Goal: Task Accomplishment & Management: Use online tool/utility

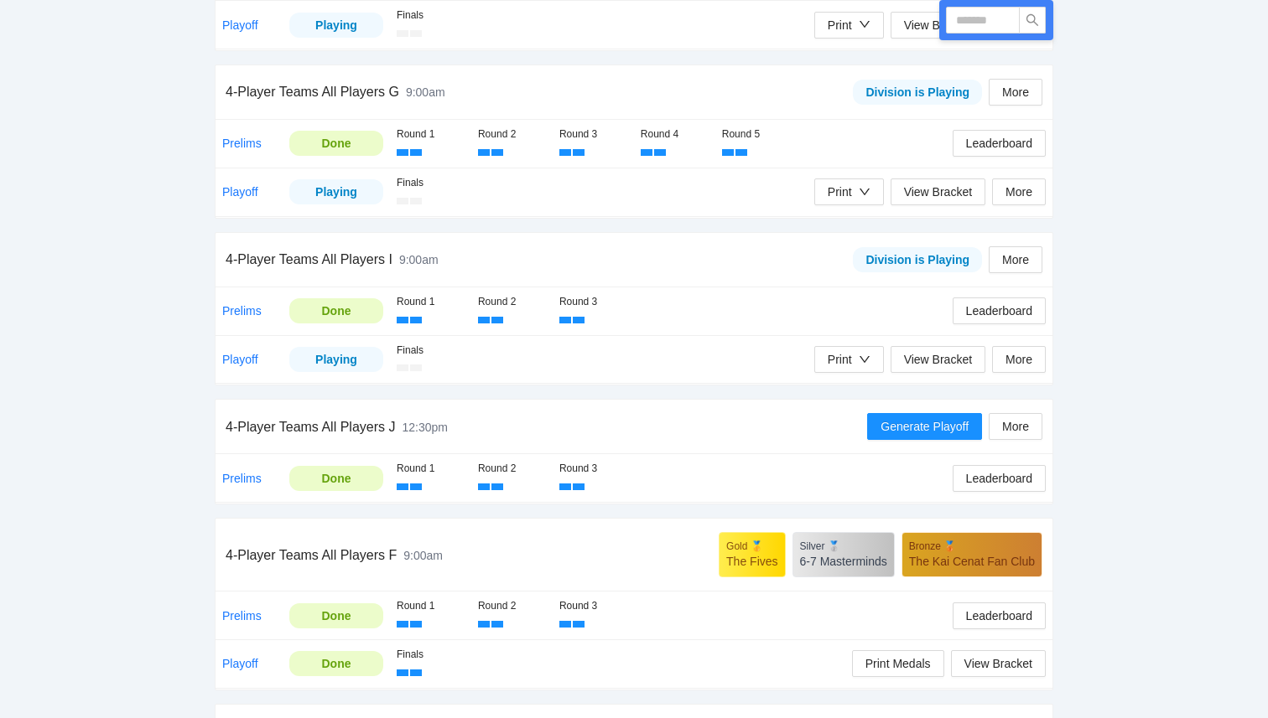
scroll to position [1274, 0]
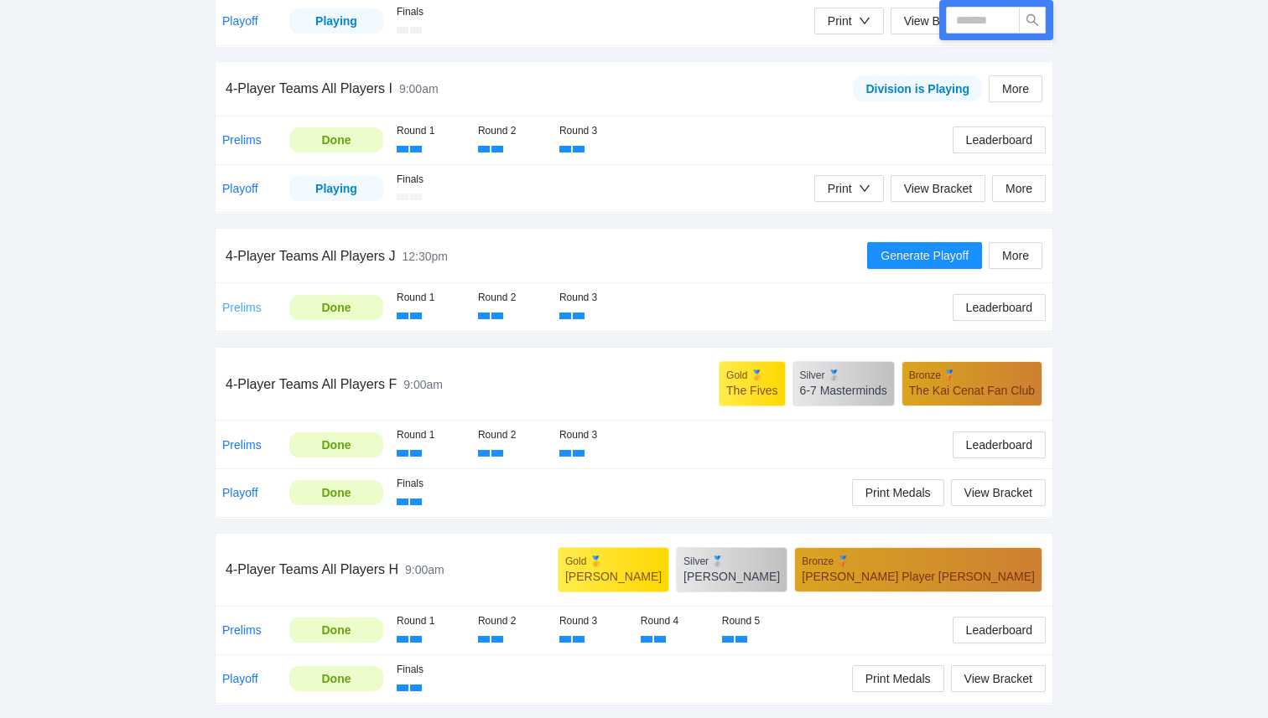
click at [248, 305] on link "Prelims" at bounding box center [241, 307] width 39 height 13
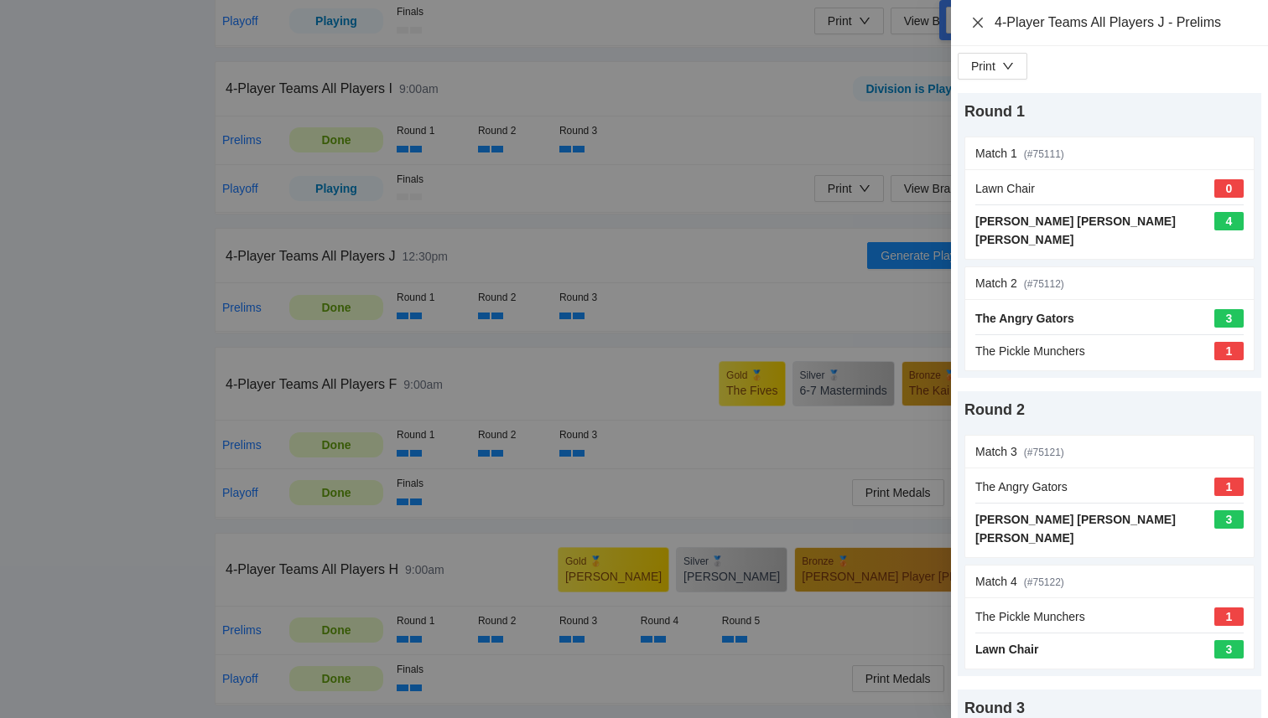
click at [976, 23] on icon "close" at bounding box center [977, 22] width 13 height 13
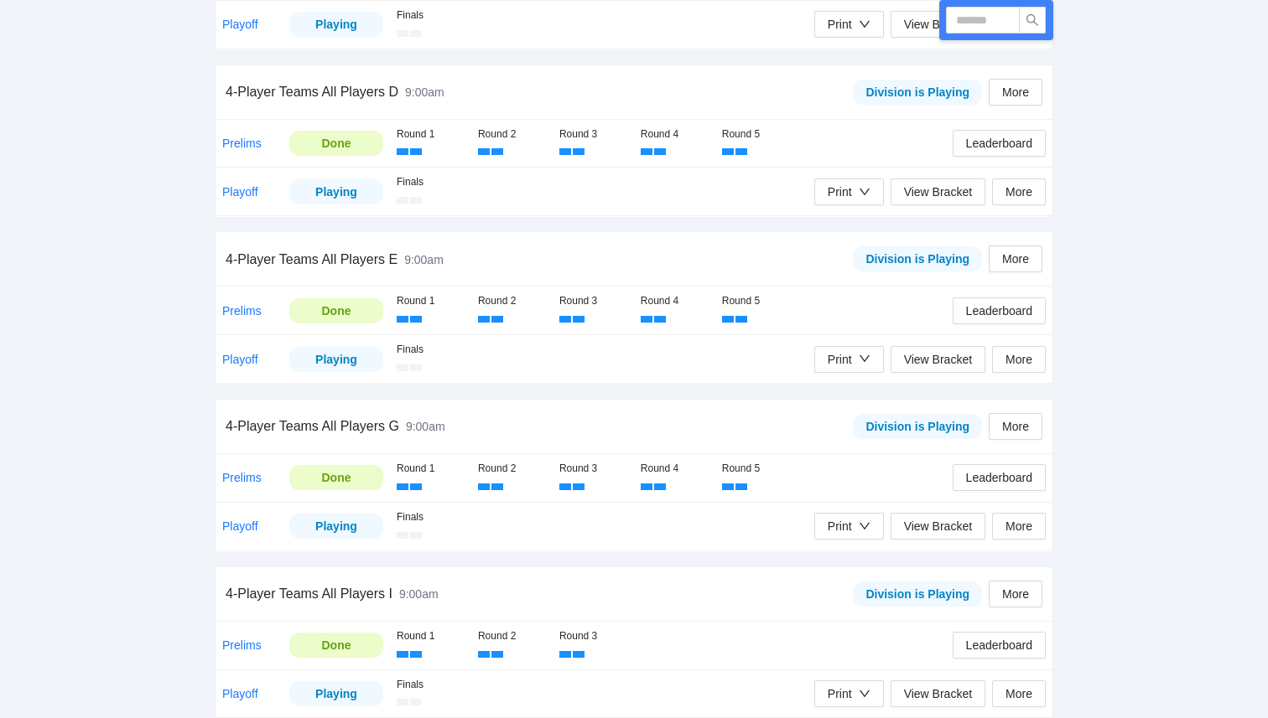
scroll to position [0, 0]
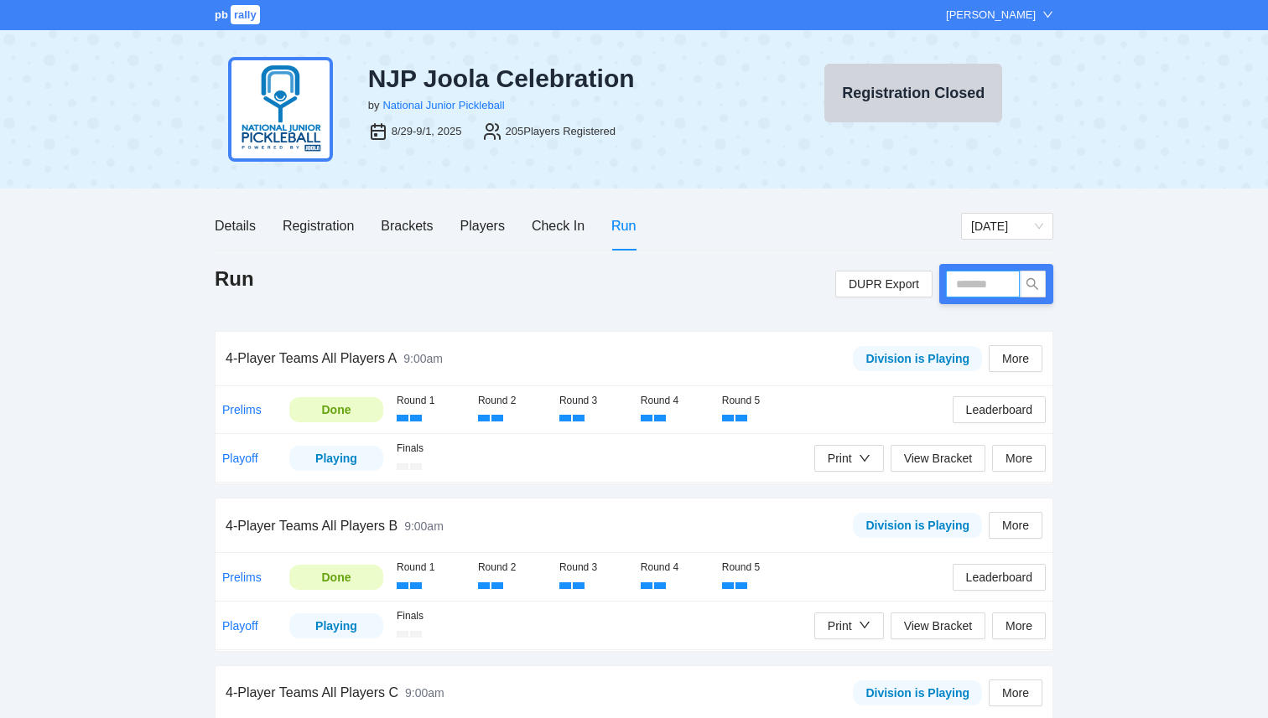
click at [979, 290] on input "text" at bounding box center [983, 284] width 74 height 27
type input "*"
type input "*****"
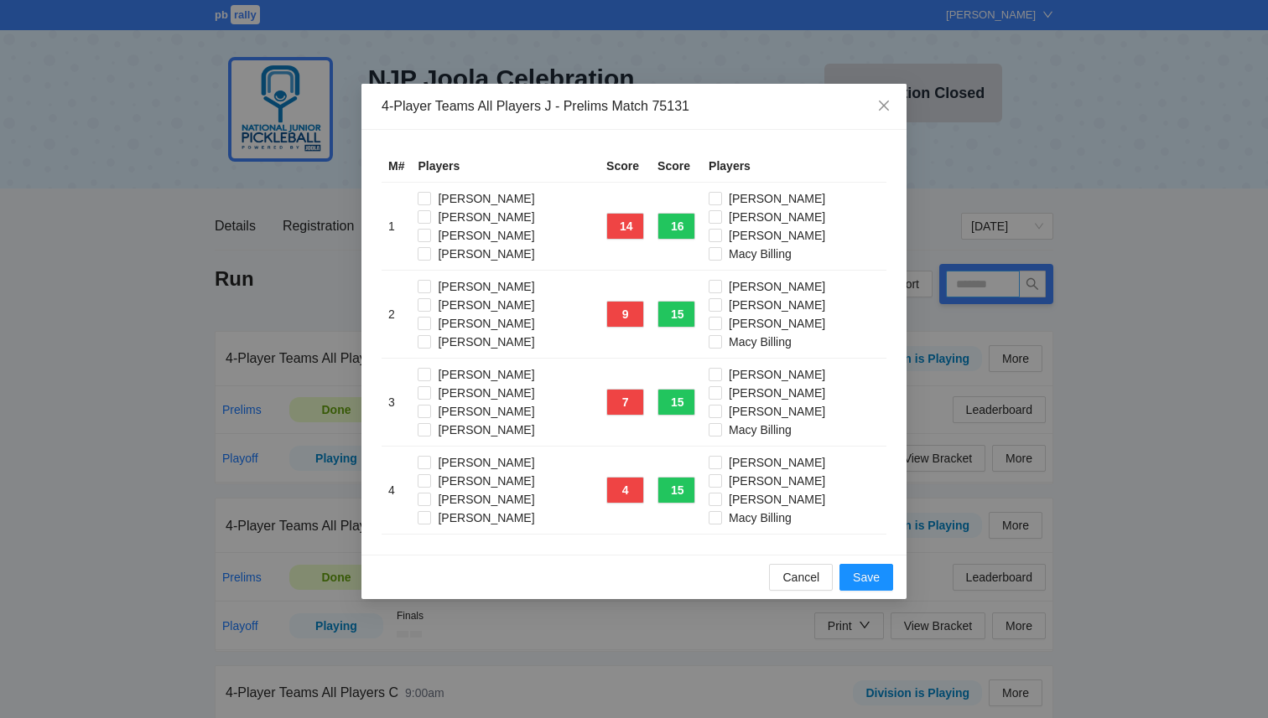
type input "*****"
click at [874, 585] on span "Save" at bounding box center [866, 577] width 27 height 18
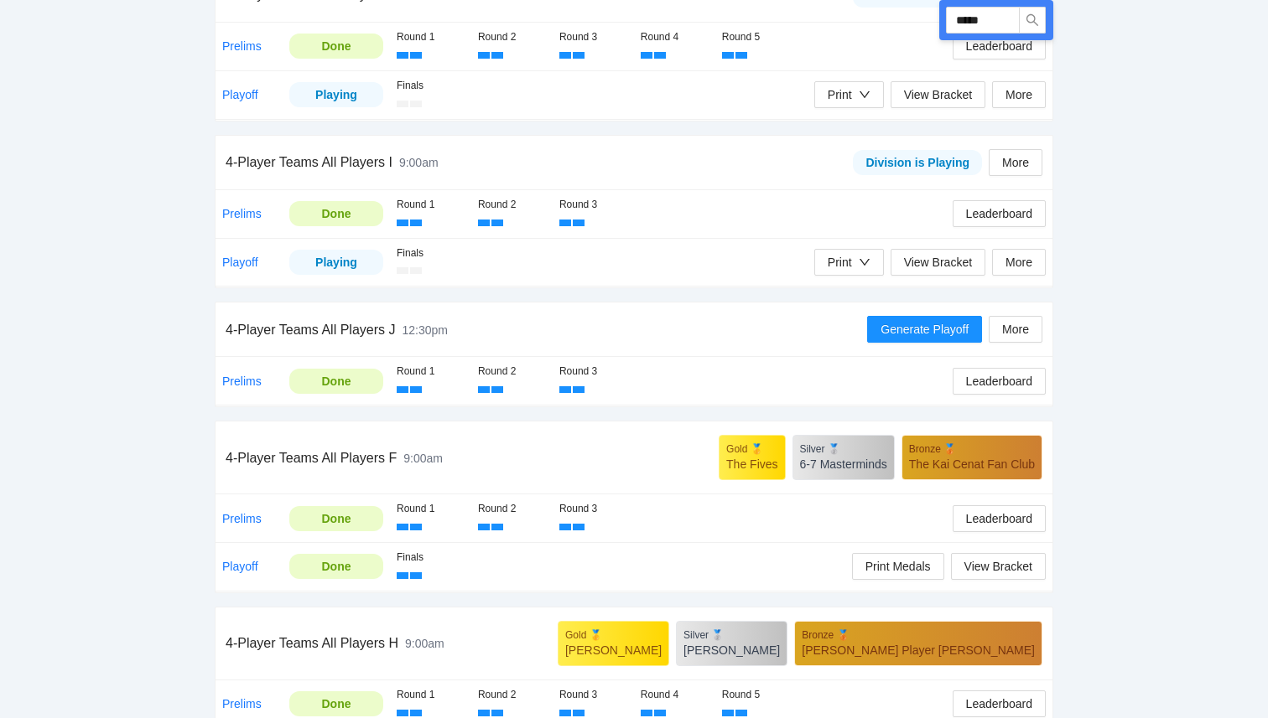
scroll to position [1274, 0]
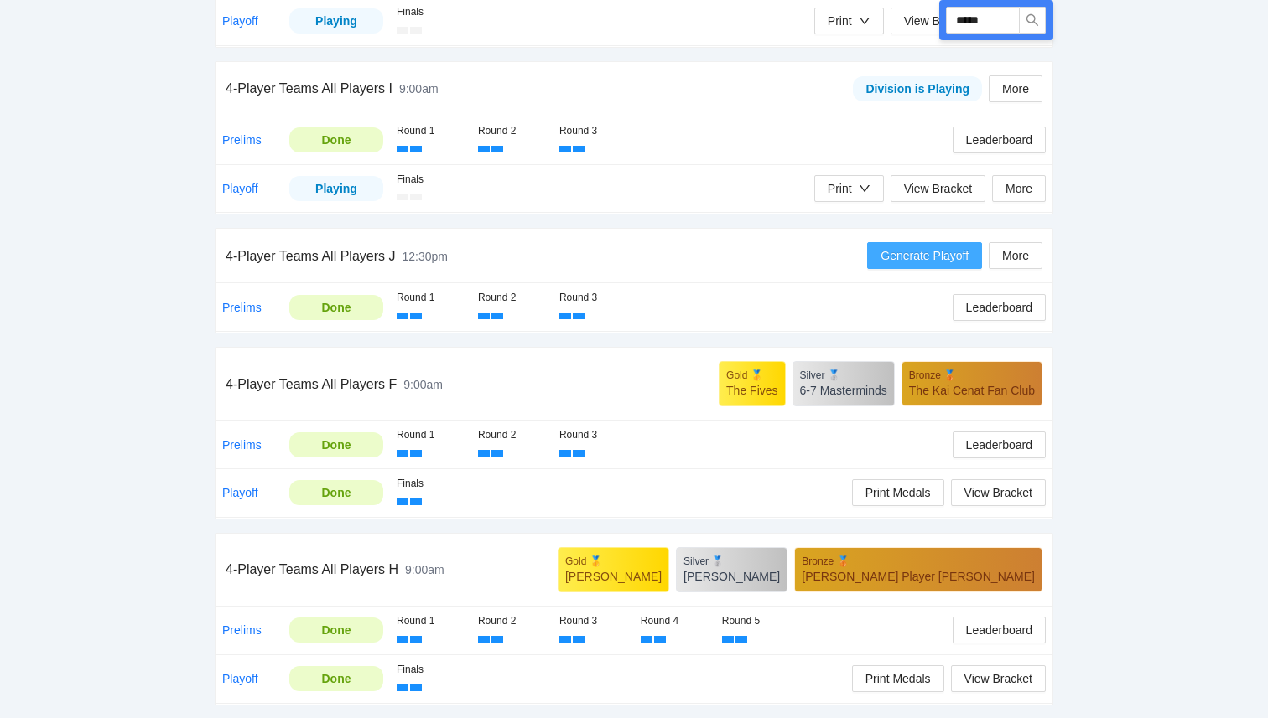
click at [946, 258] on span "Generate Playoff" at bounding box center [924, 255] width 88 height 18
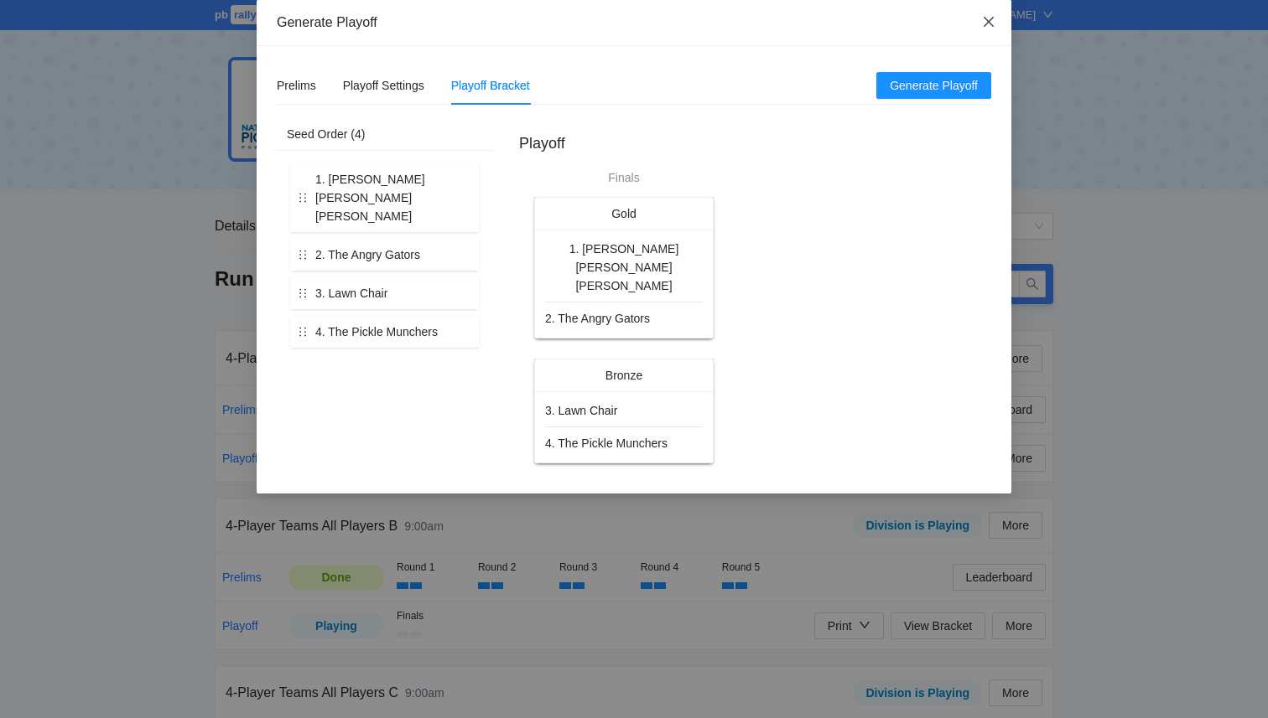
click at [990, 21] on icon "close" at bounding box center [988, 22] width 10 height 10
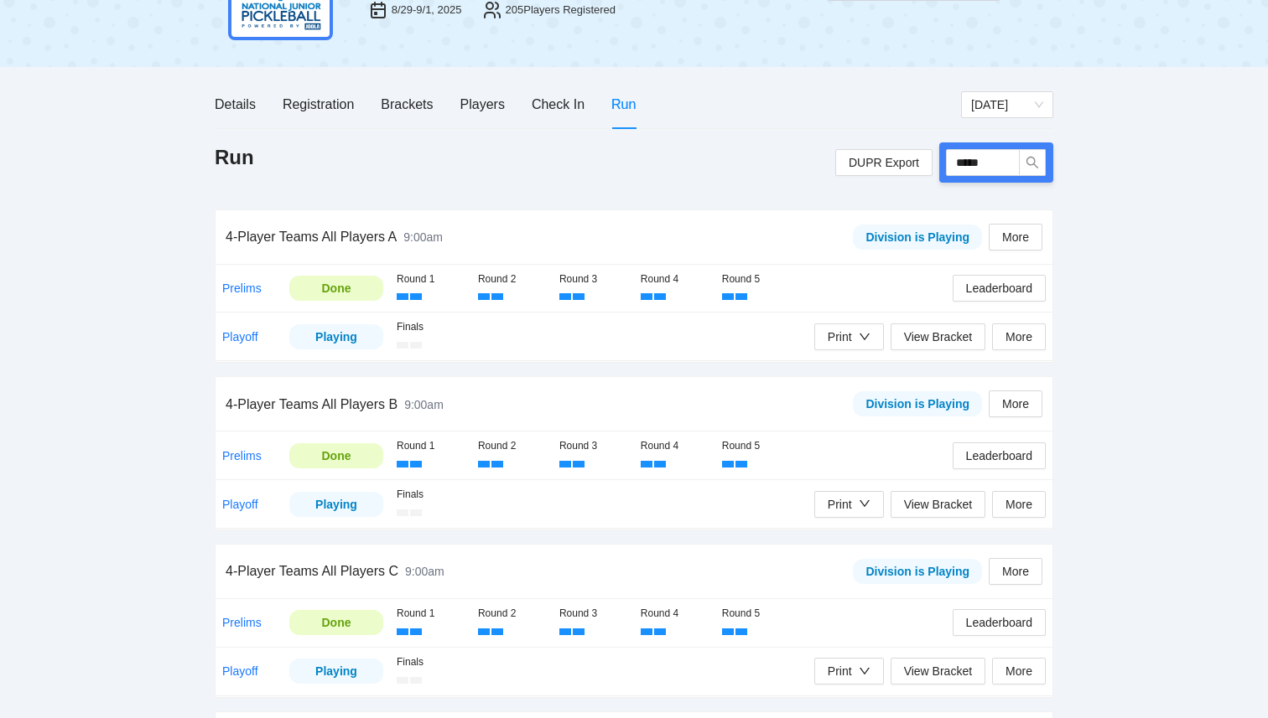
scroll to position [127, 0]
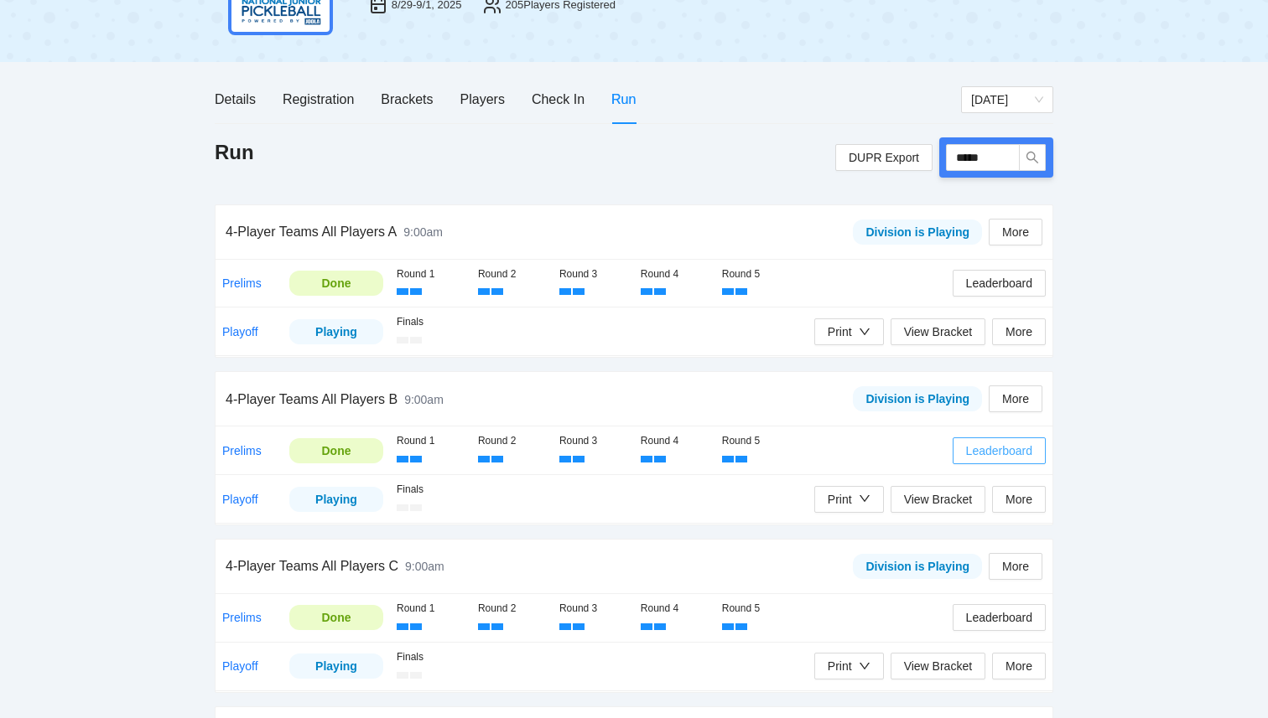
click at [1005, 459] on span "Leaderboard" at bounding box center [999, 451] width 66 height 18
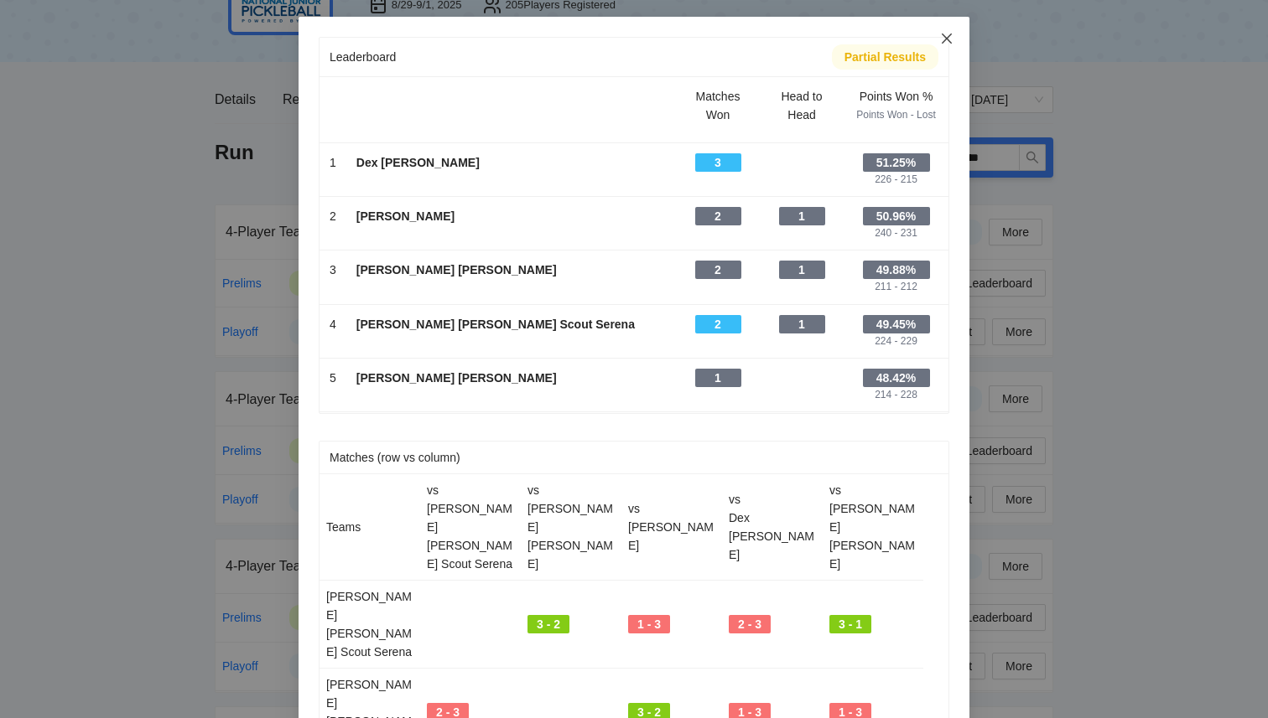
click at [947, 36] on icon "close" at bounding box center [946, 38] width 13 height 13
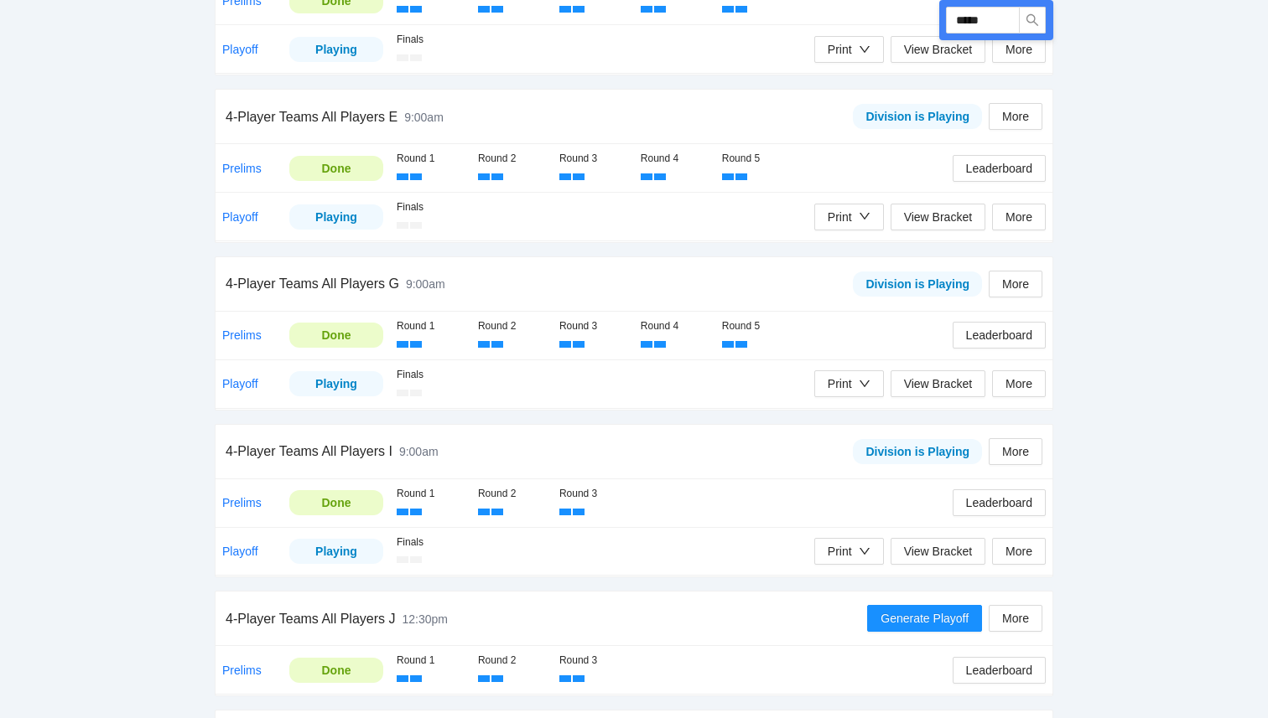
scroll to position [1274, 0]
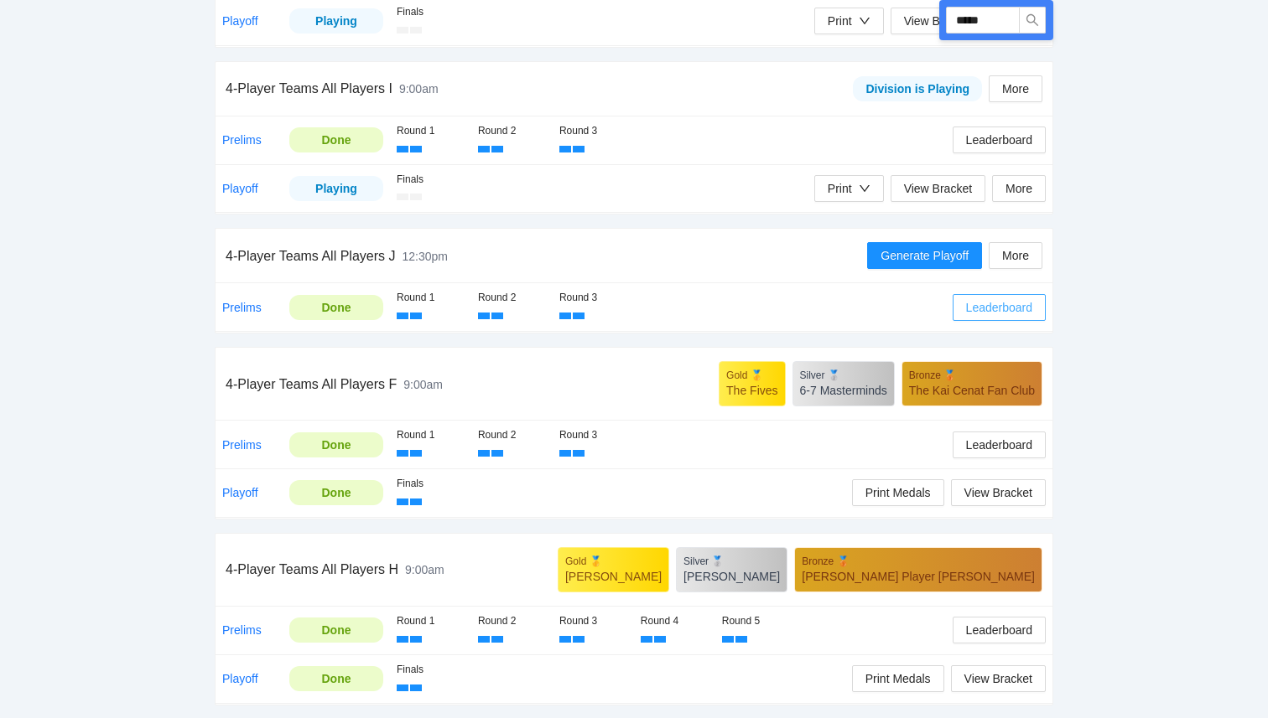
click at [981, 315] on span "Leaderboard" at bounding box center [999, 307] width 66 height 18
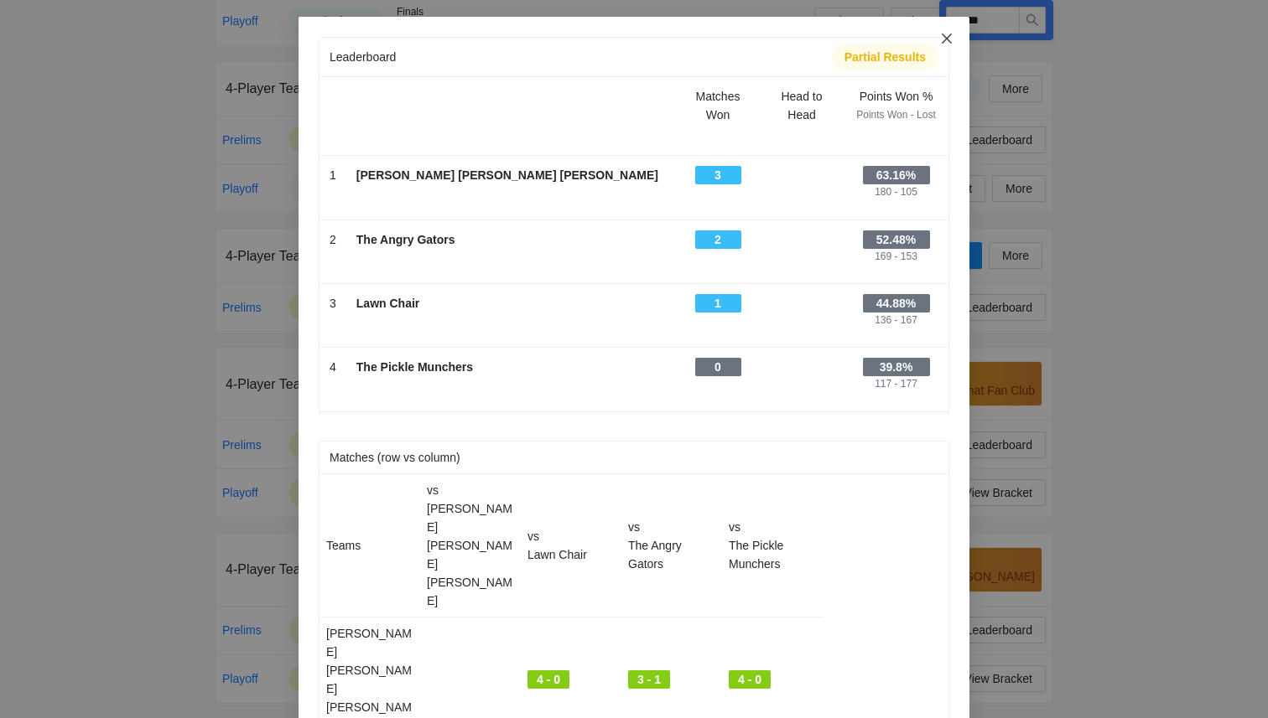
click at [949, 39] on icon "close" at bounding box center [946, 38] width 13 height 13
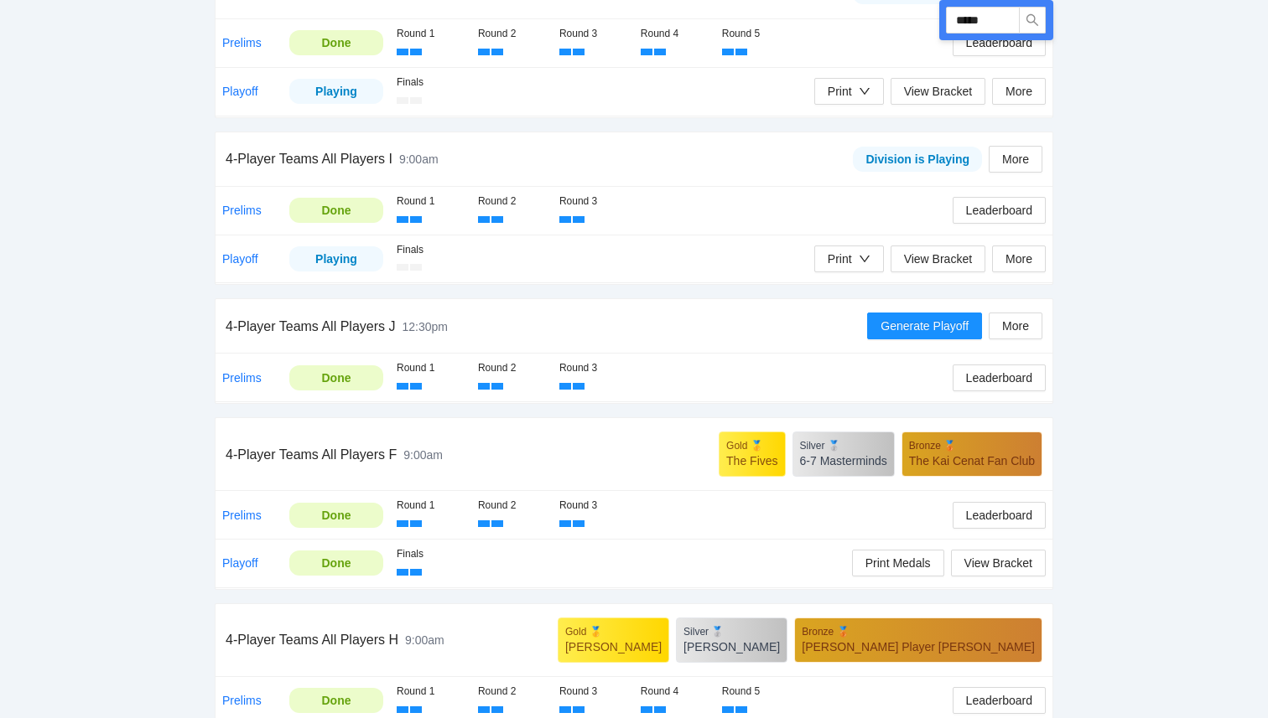
scroll to position [1229, 0]
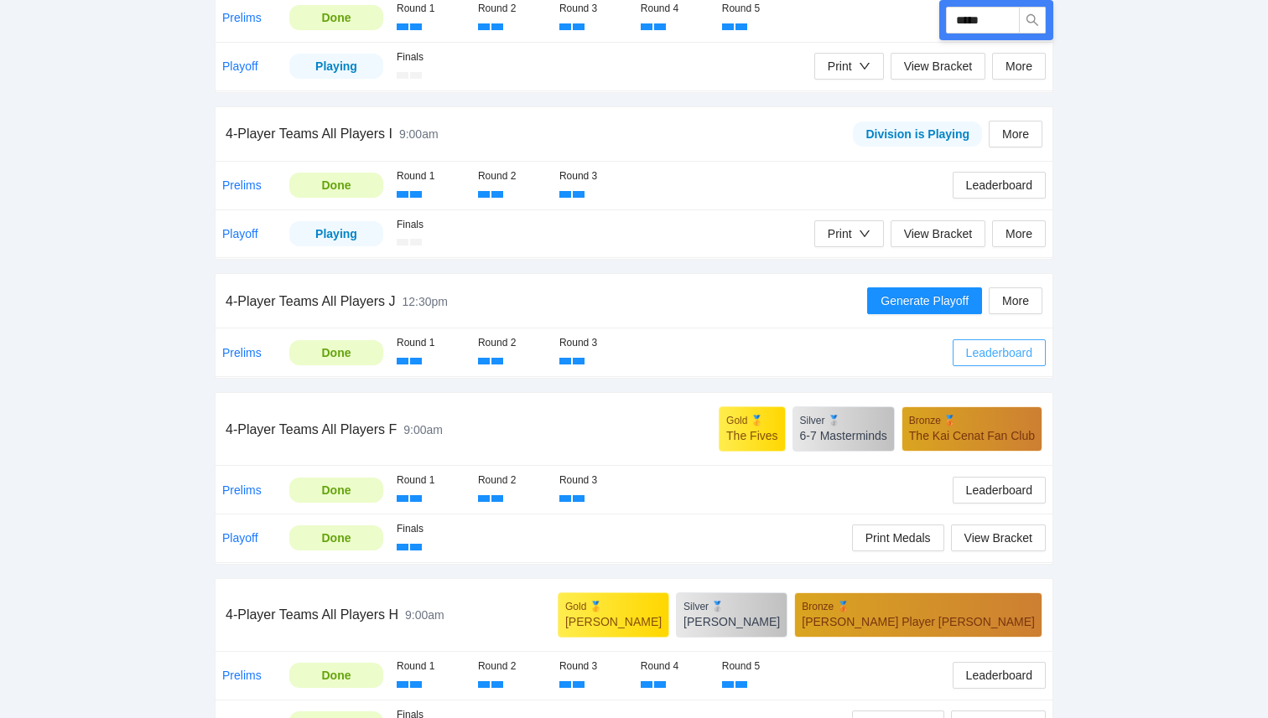
click at [977, 353] on span "Leaderboard" at bounding box center [999, 353] width 66 height 18
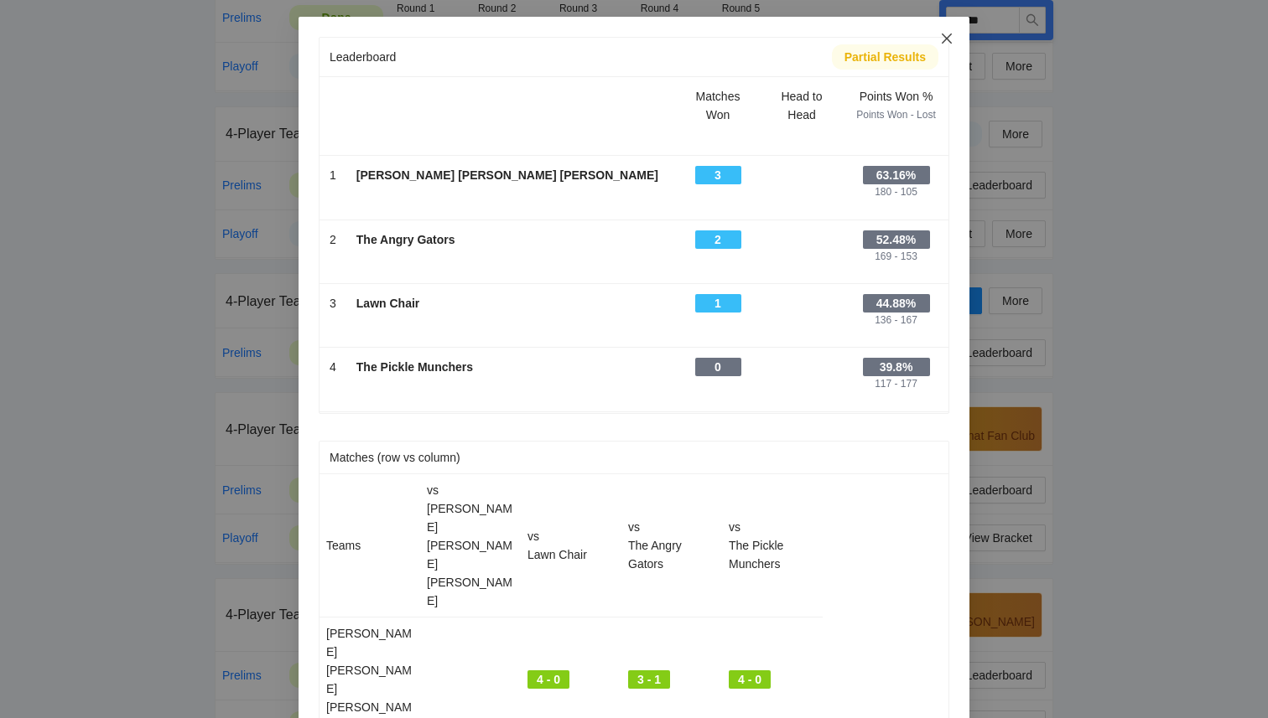
click at [946, 42] on icon "close" at bounding box center [946, 38] width 13 height 13
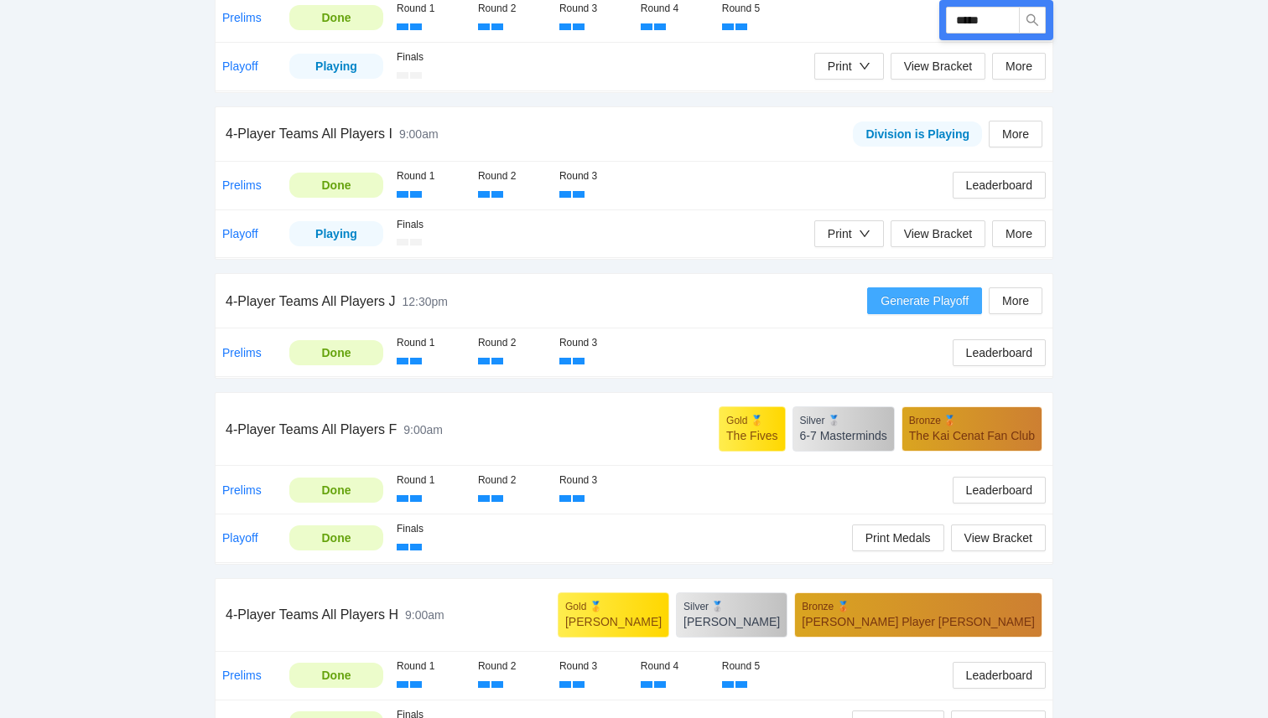
click at [967, 303] on span "Generate Playoff" at bounding box center [924, 301] width 88 height 18
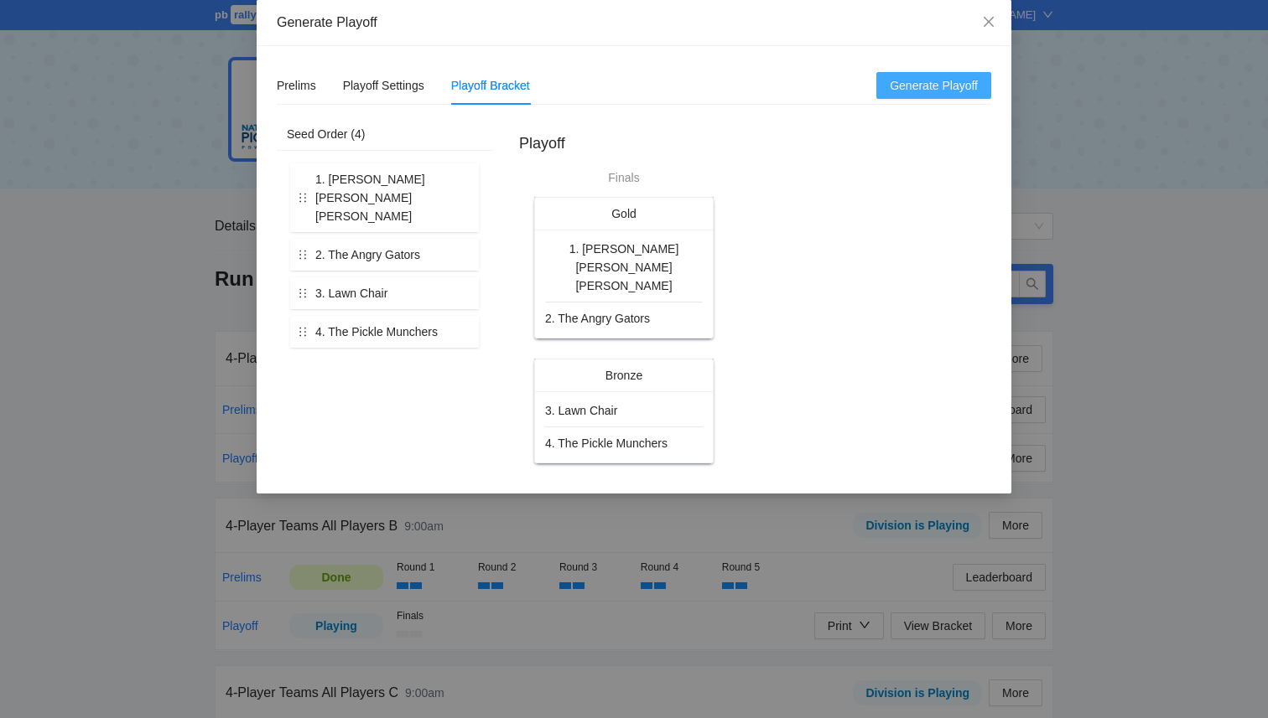
click at [944, 91] on span "Generate Playoff" at bounding box center [933, 85] width 88 height 18
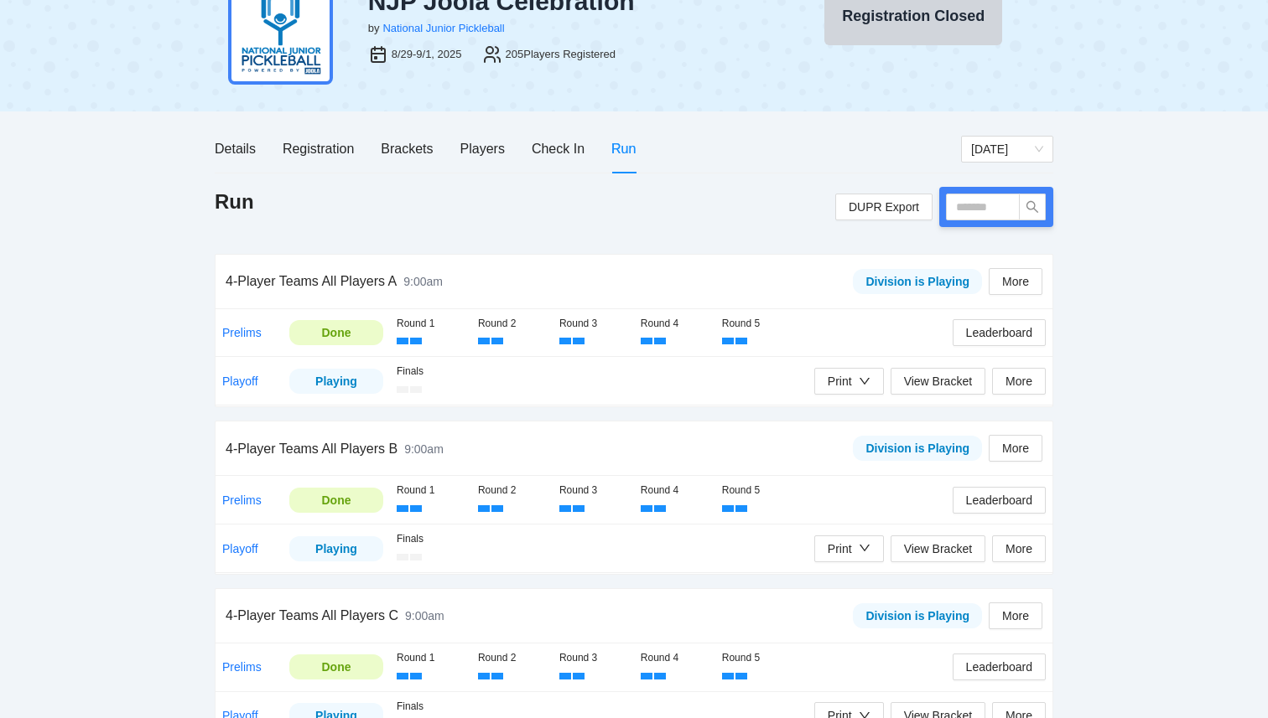
scroll to position [82, 0]
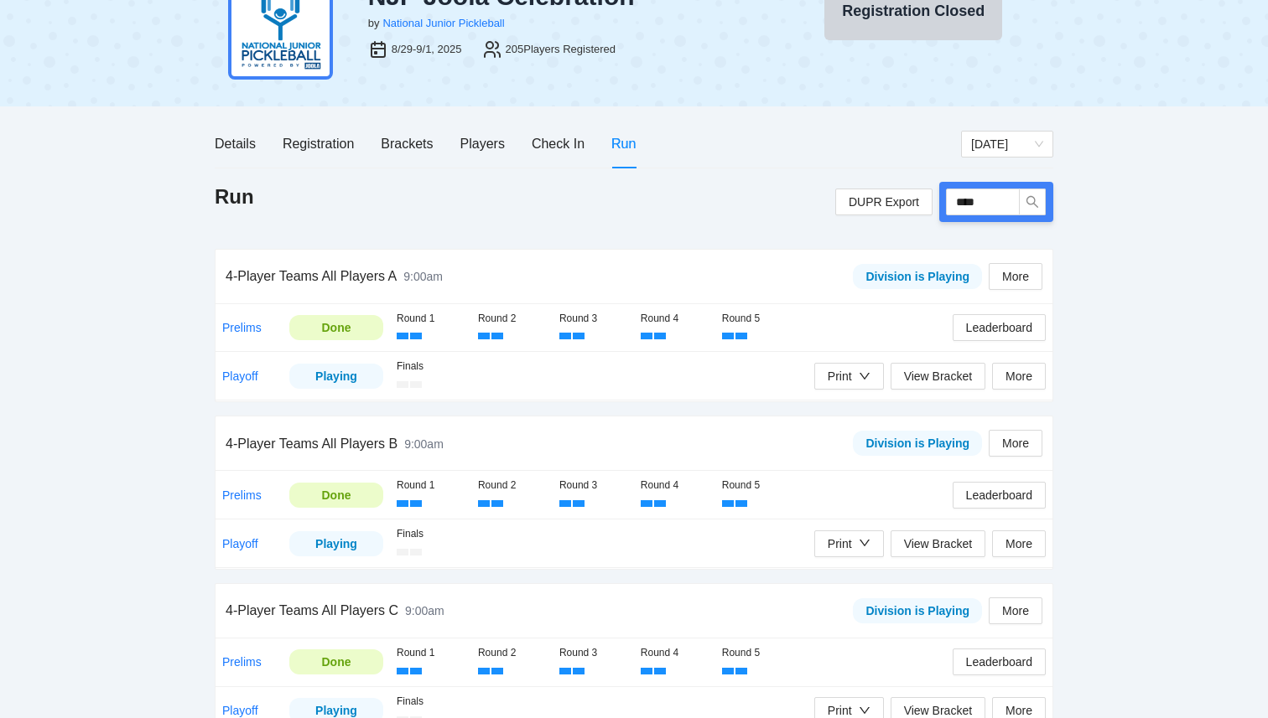
type input "*****"
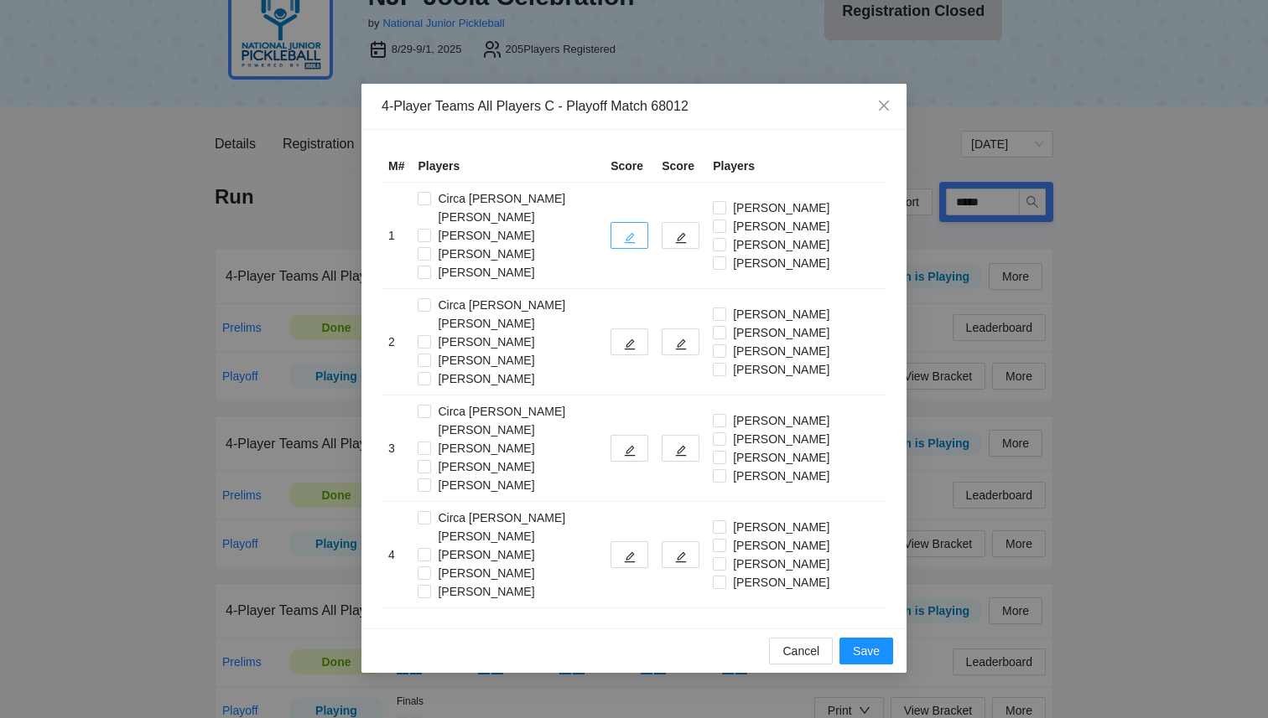
click at [625, 233] on icon "edit" at bounding box center [630, 238] width 11 height 11
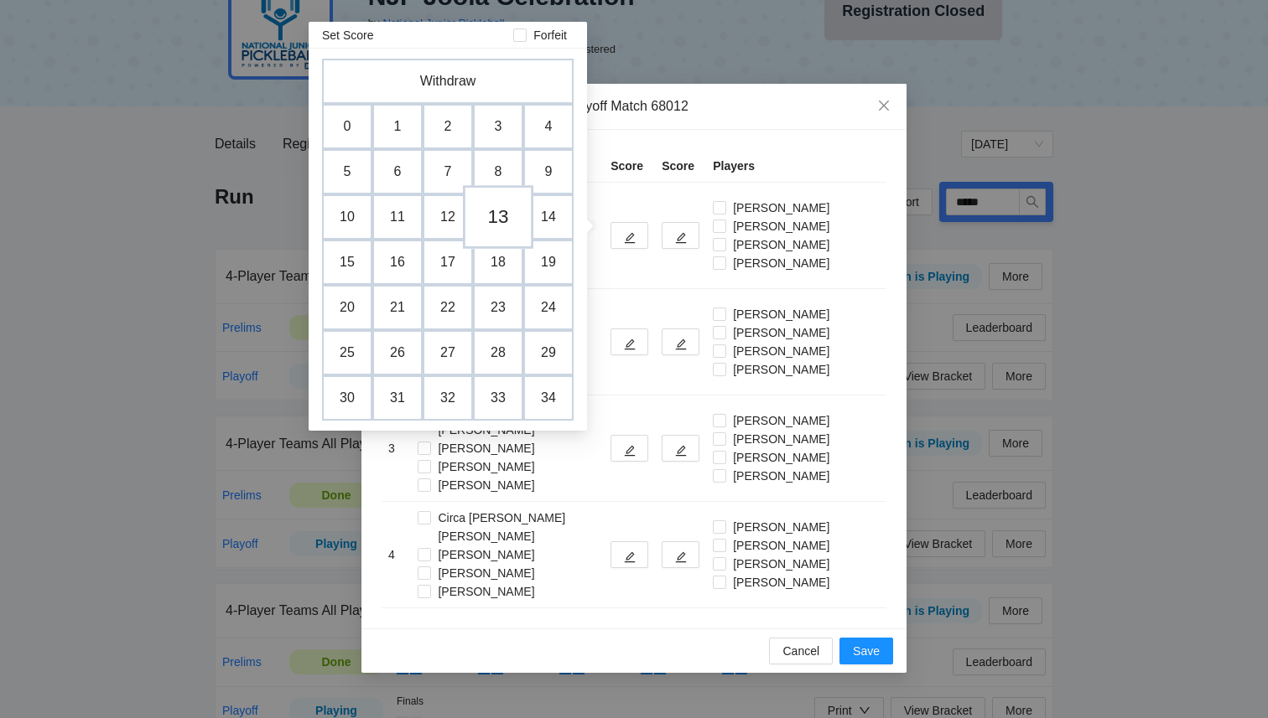
click at [498, 221] on td "13" at bounding box center [498, 217] width 70 height 64
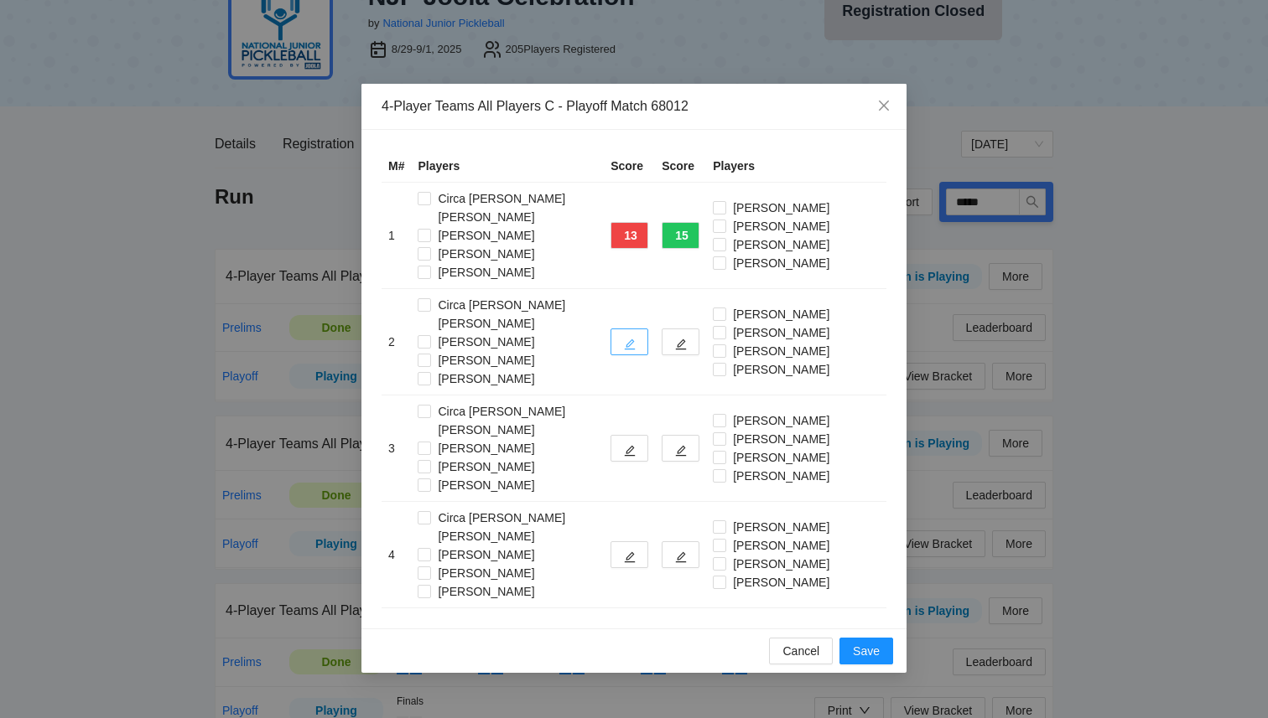
click at [617, 329] on button "button" at bounding box center [629, 342] width 38 height 27
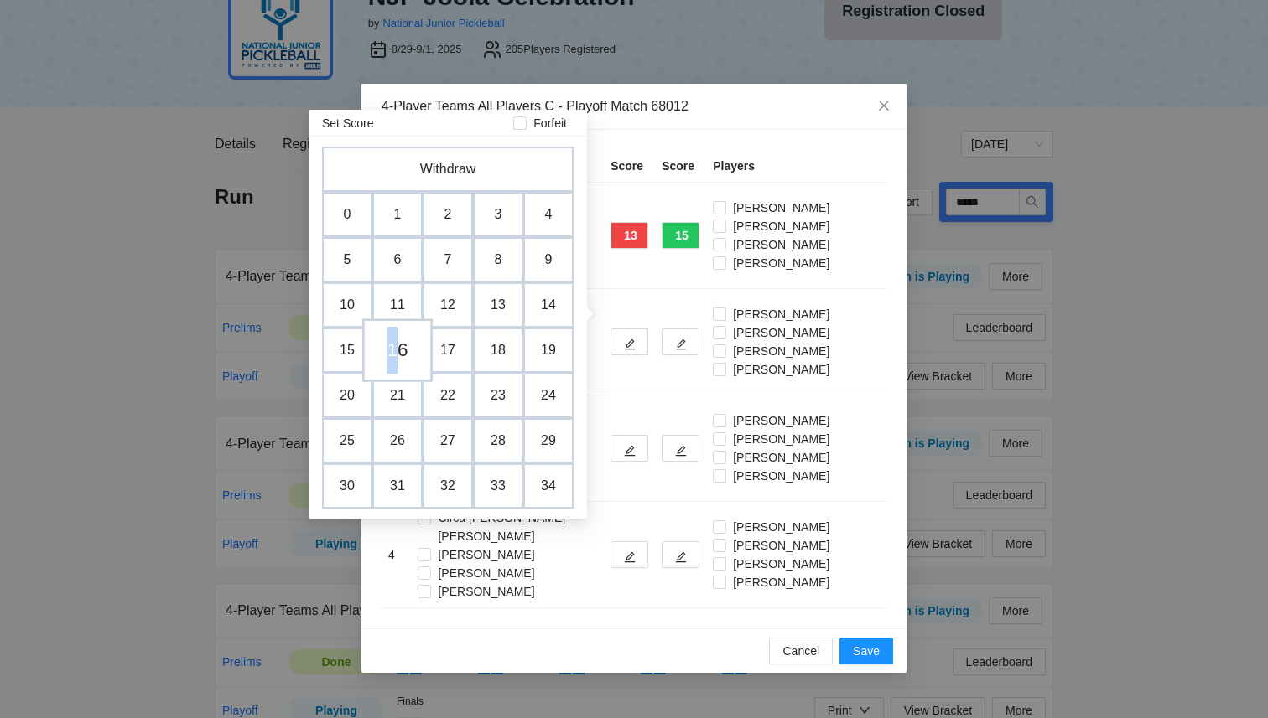
click at [391, 352] on td "16" at bounding box center [397, 351] width 70 height 64
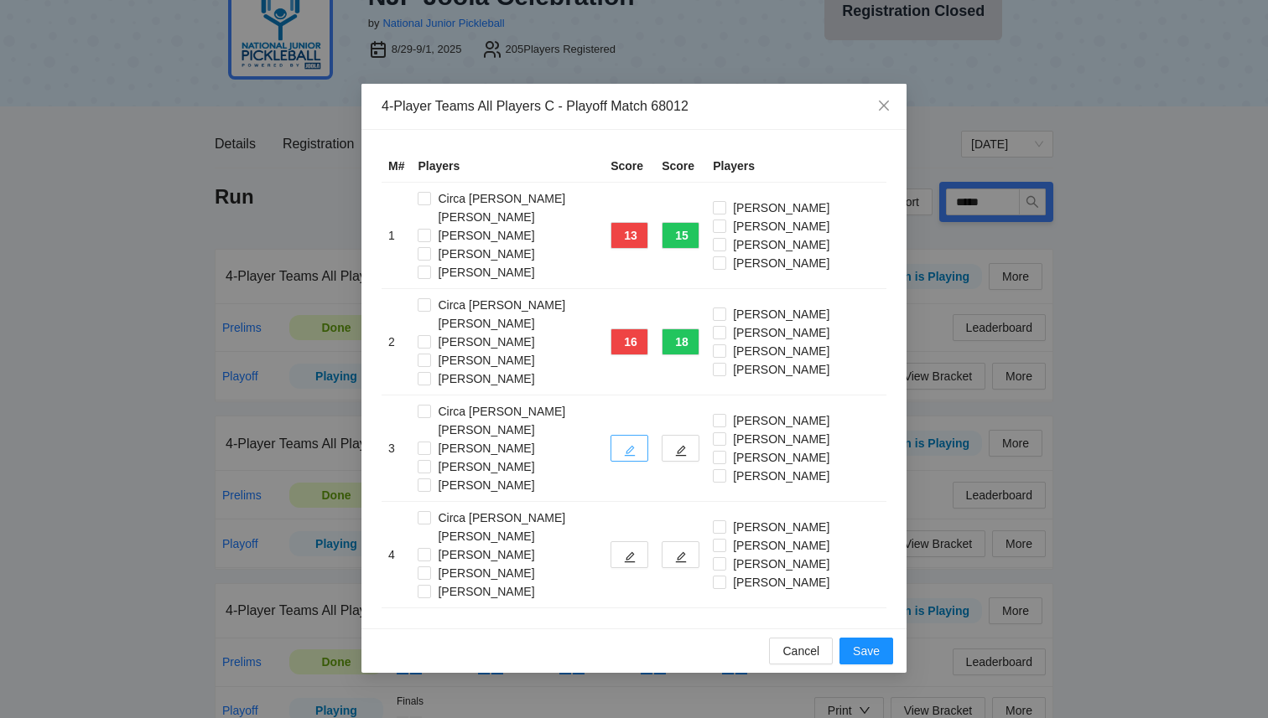
click at [628, 435] on button "button" at bounding box center [629, 448] width 38 height 27
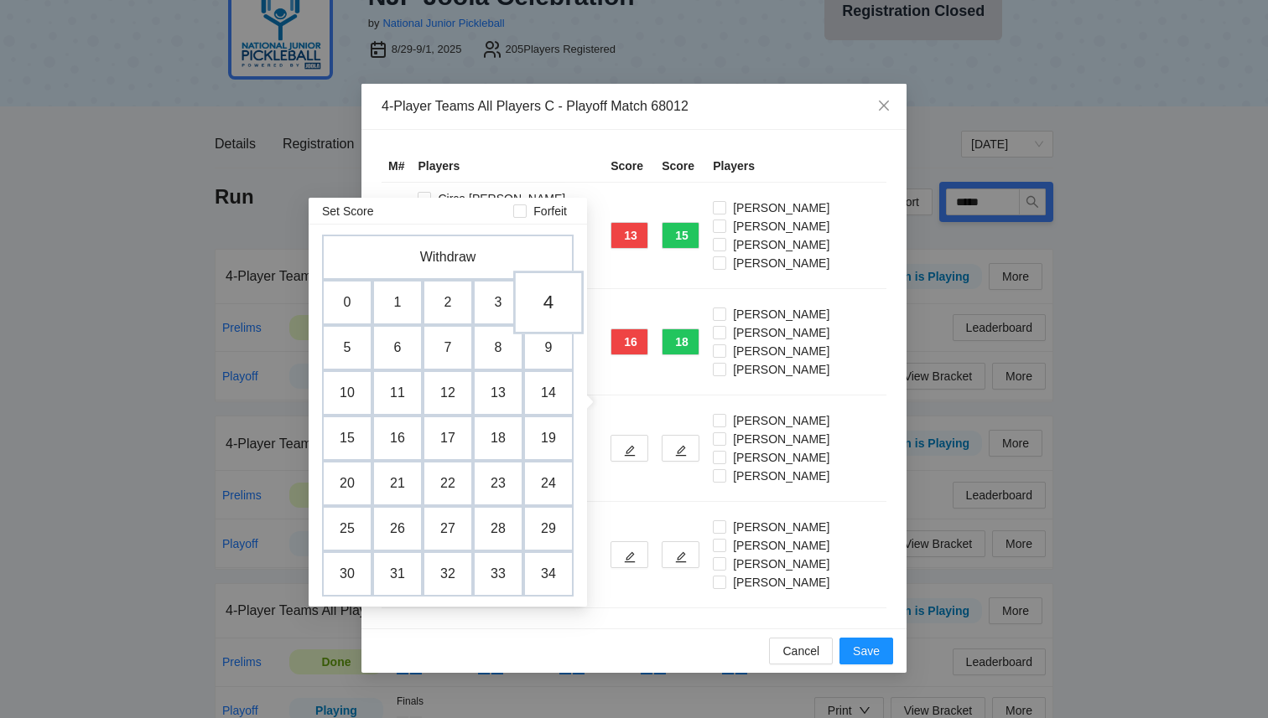
click at [545, 307] on td "4" at bounding box center [548, 303] width 70 height 64
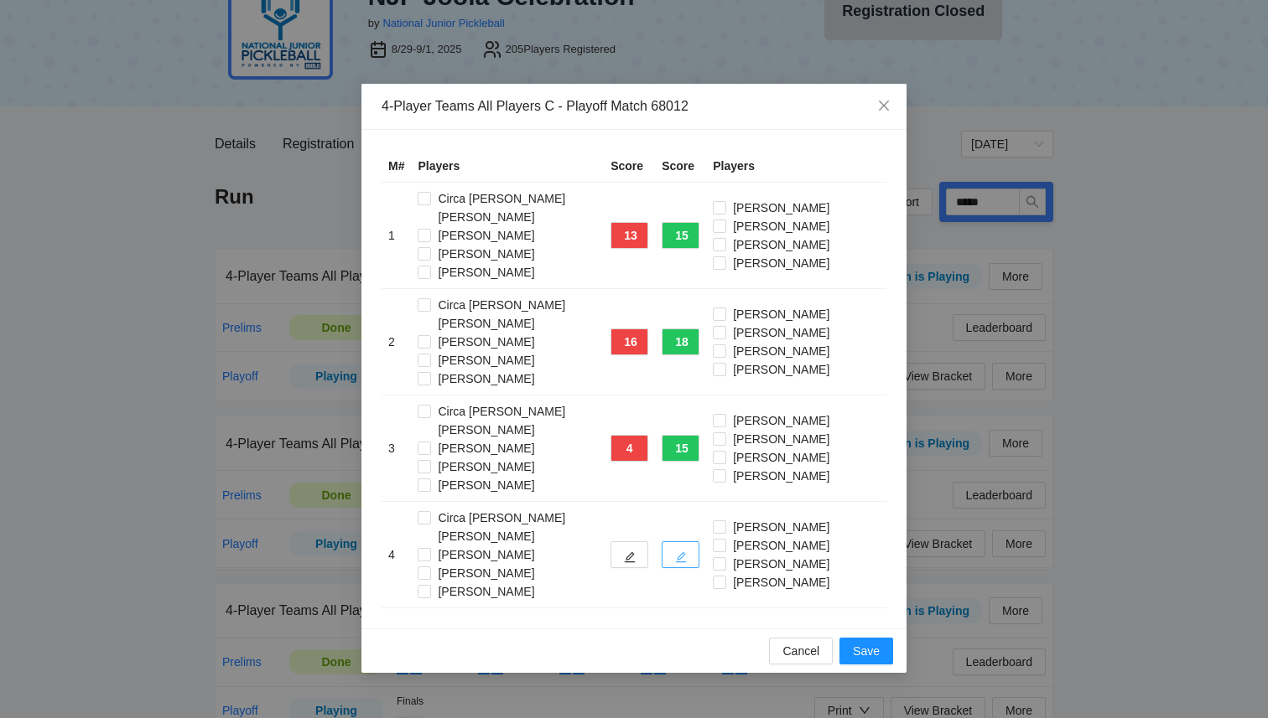
click at [676, 552] on icon "edit" at bounding box center [681, 557] width 11 height 11
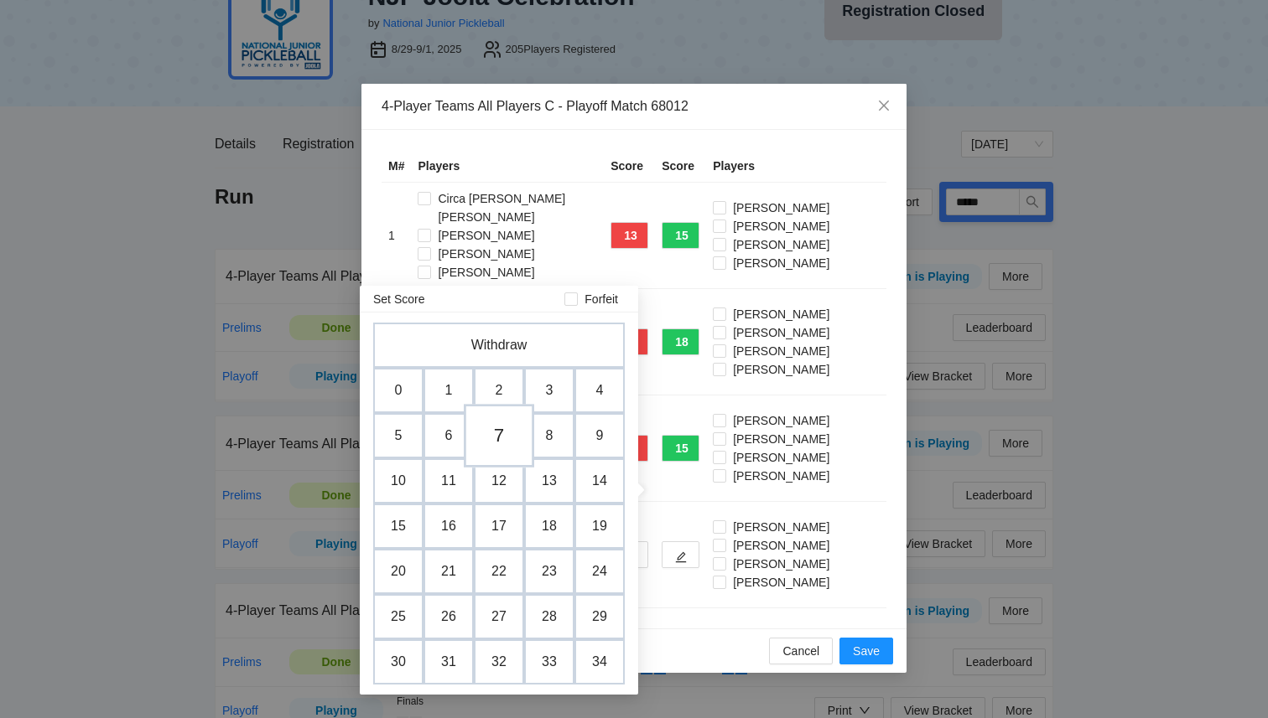
click at [499, 444] on td "7" at bounding box center [499, 436] width 70 height 64
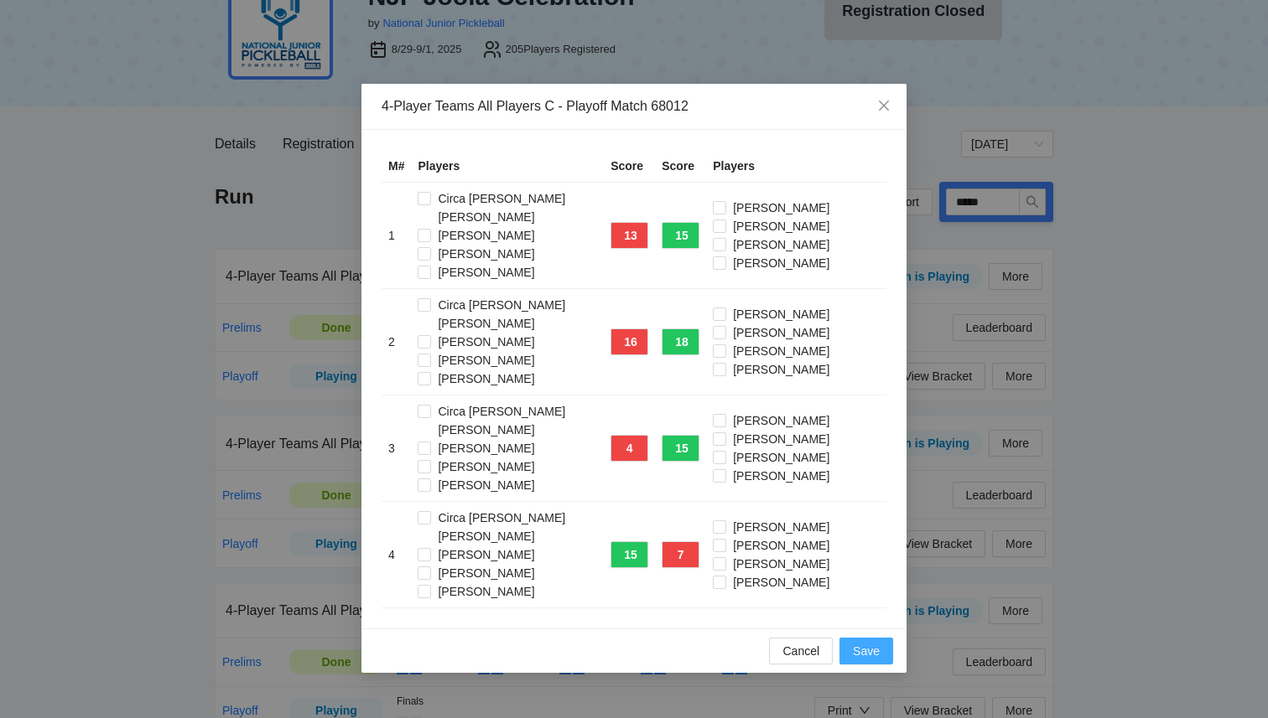
click at [868, 642] on span "Save" at bounding box center [866, 651] width 27 height 18
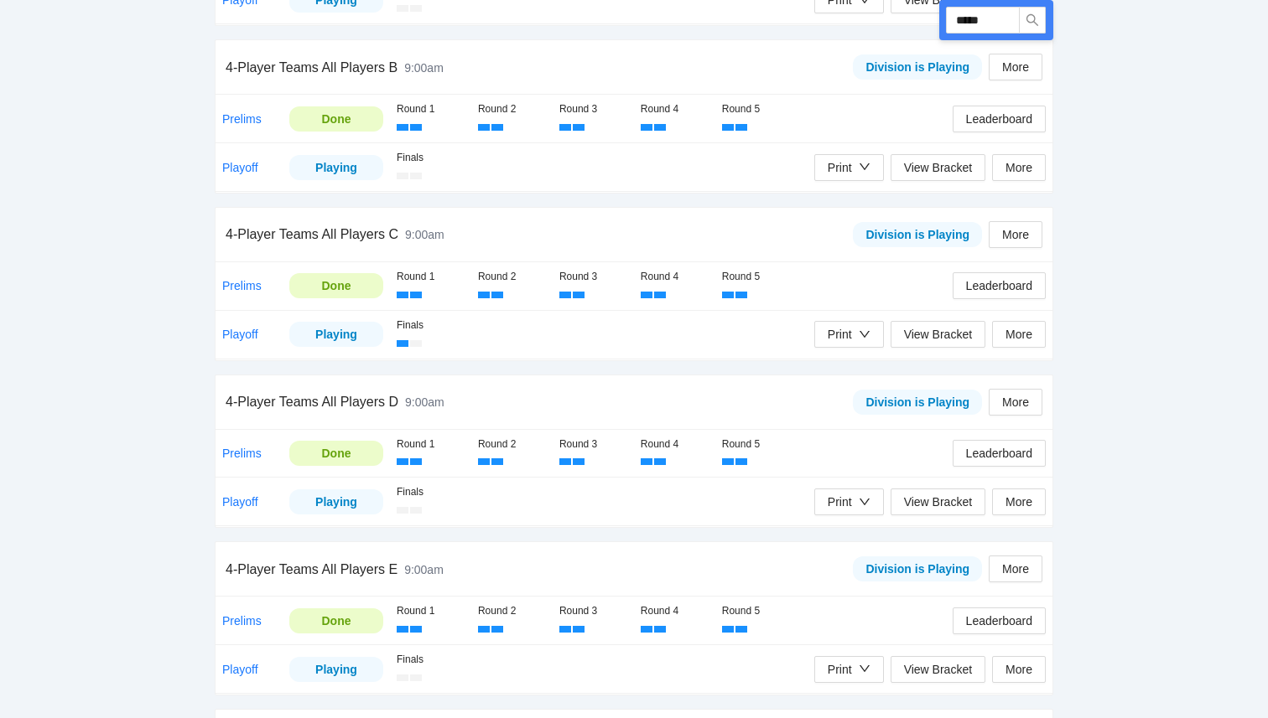
scroll to position [558, 0]
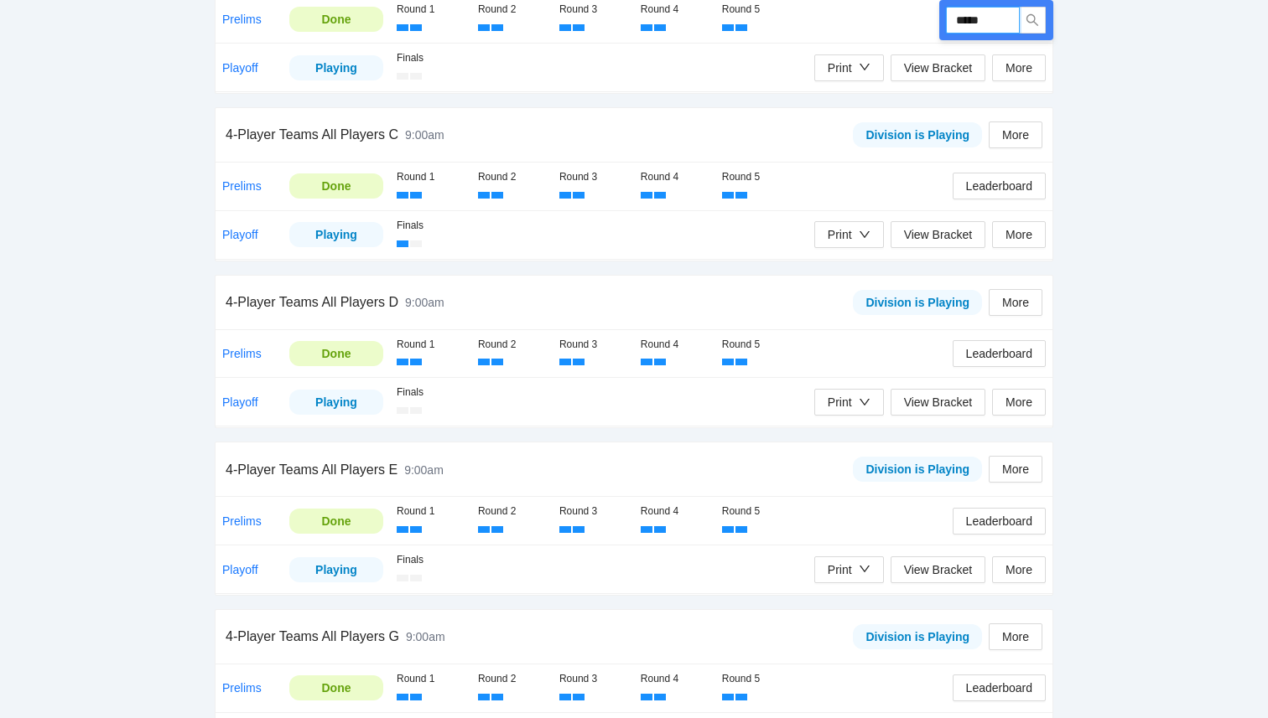
drag, startPoint x: 993, startPoint y: 23, endPoint x: 871, endPoint y: 6, distance: 123.5
click at [874, 6] on div "Run DUPR Export ***** 4-Player Teams All Players A 9:00am Division is Playing M…" at bounding box center [634, 588] width 838 height 1765
type input "*****"
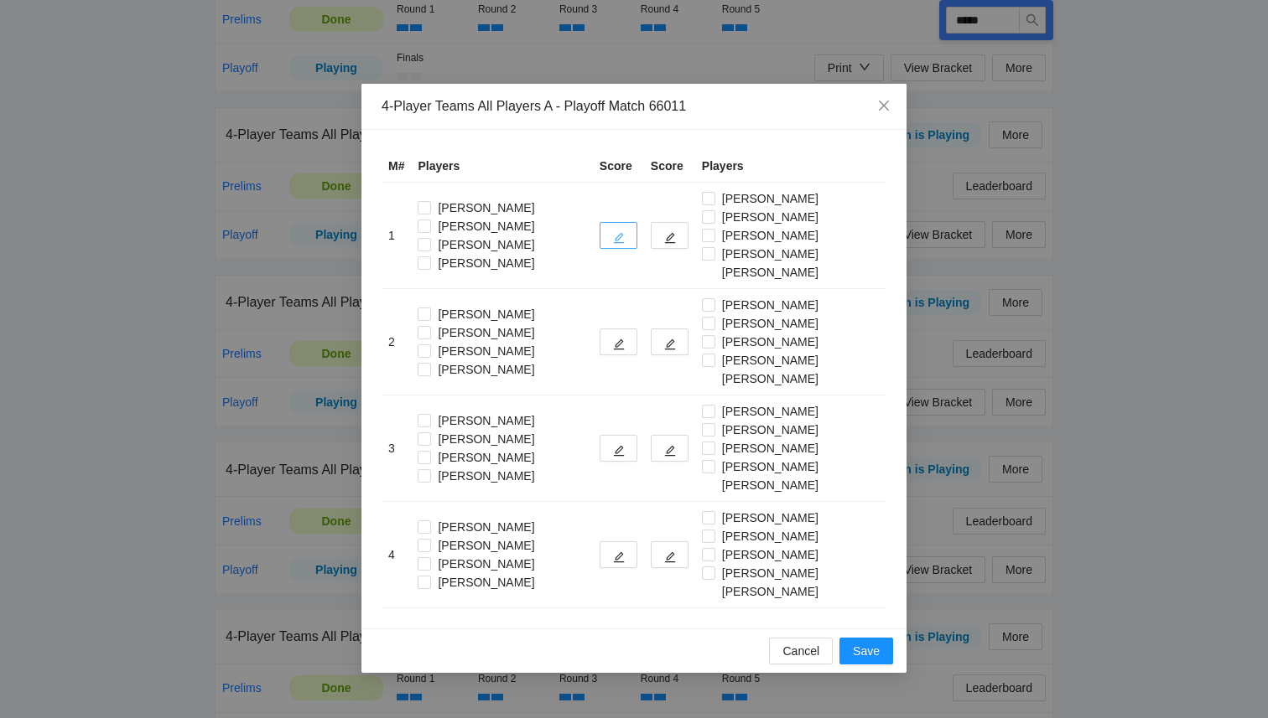
click at [619, 233] on icon "edit" at bounding box center [619, 238] width 11 height 11
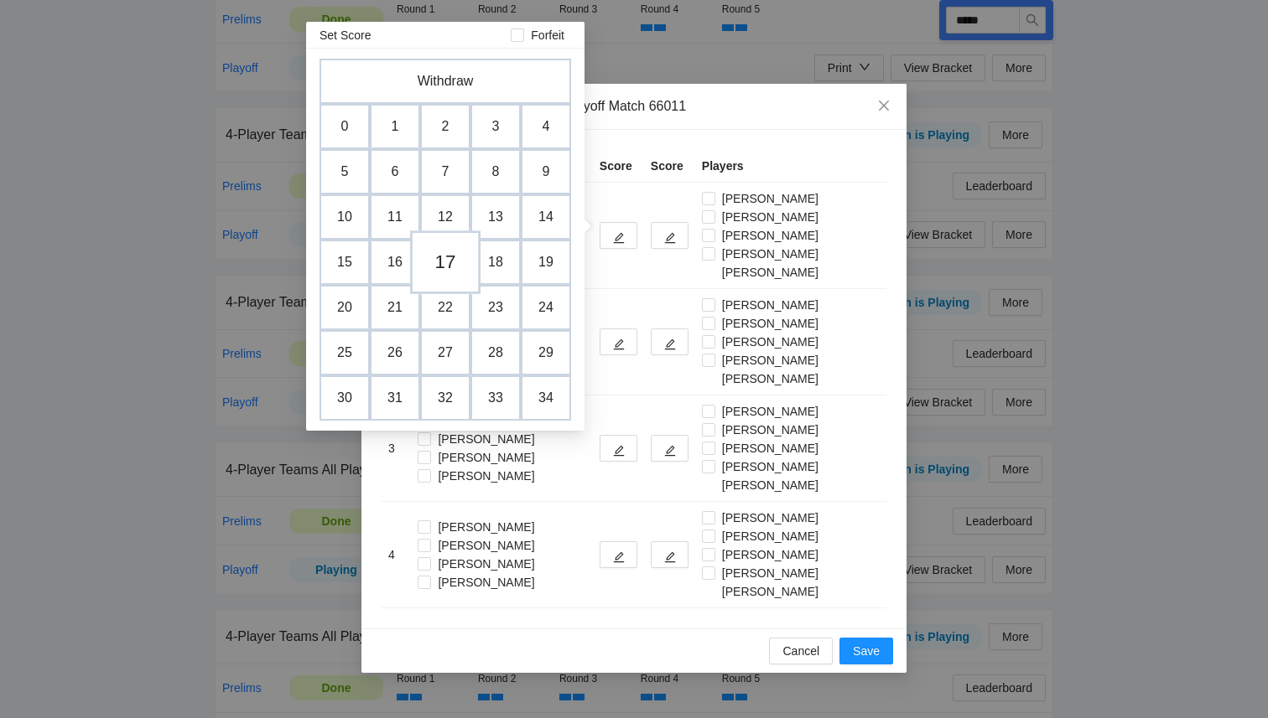
click at [437, 257] on td "17" at bounding box center [445, 263] width 70 height 64
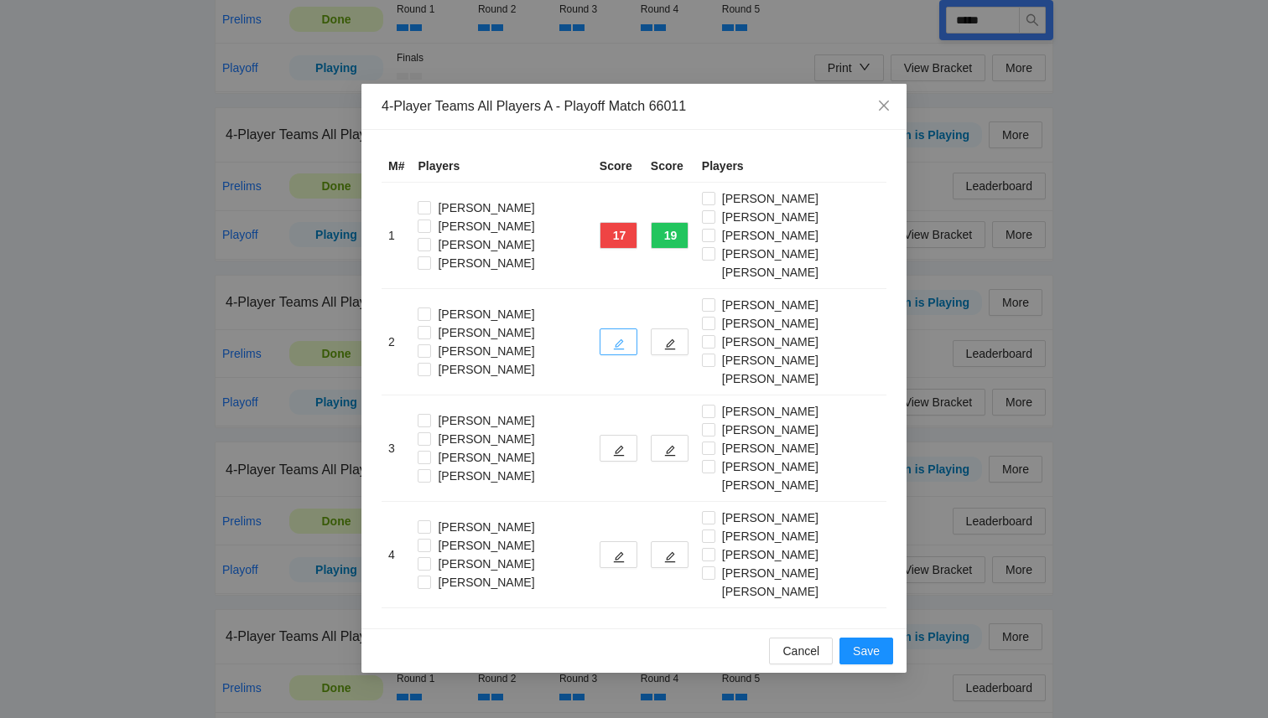
click at [630, 329] on button "button" at bounding box center [618, 342] width 38 height 27
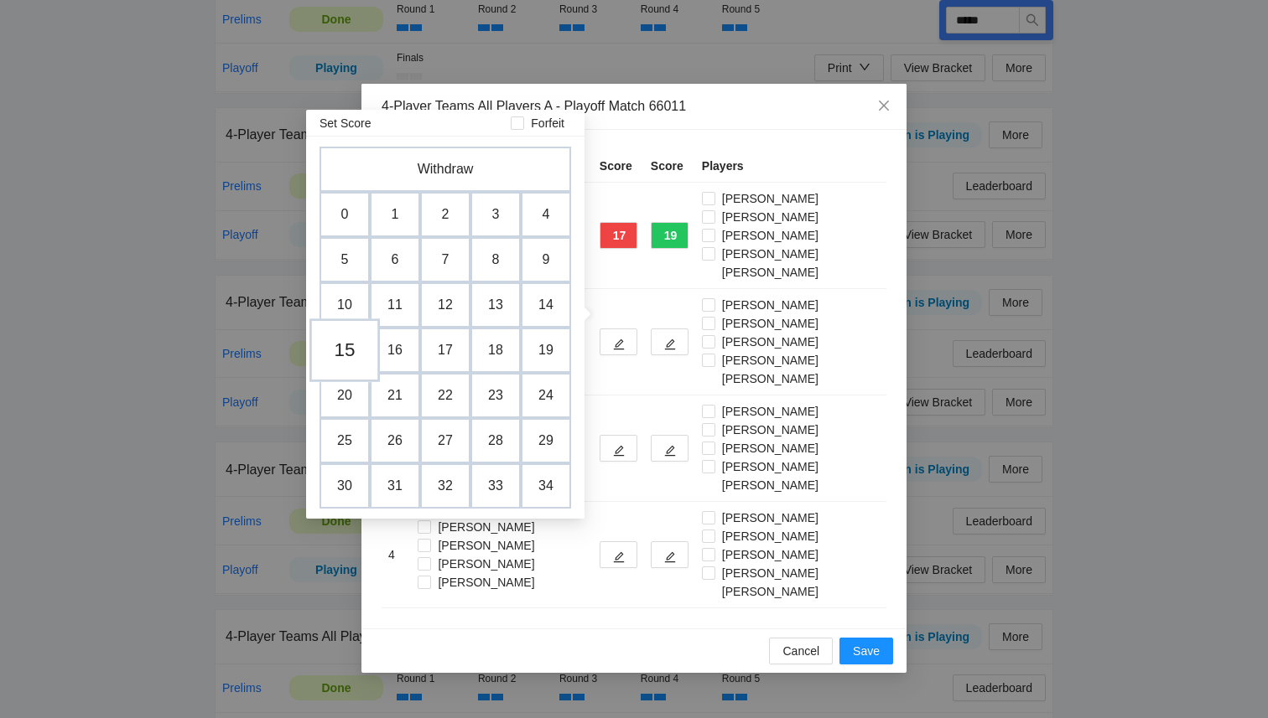
click at [344, 349] on td "15" at bounding box center [344, 351] width 70 height 64
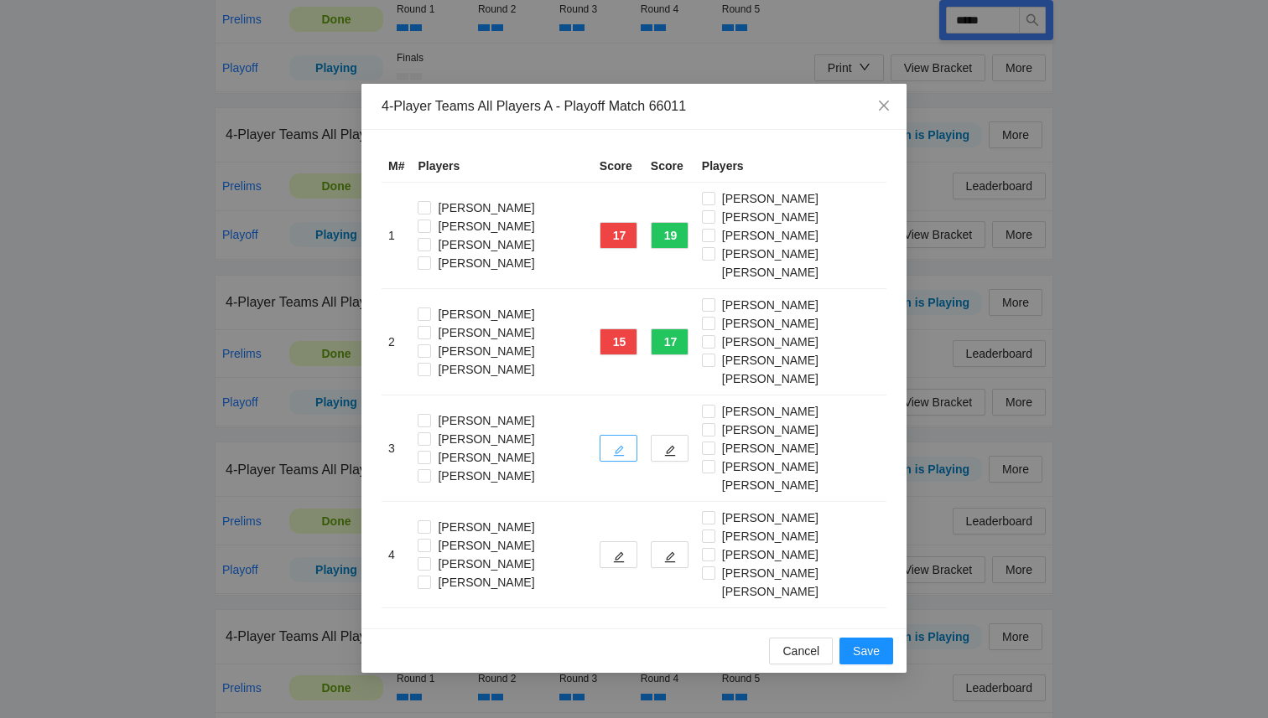
click at [618, 444] on span "edit" at bounding box center [619, 450] width 12 height 13
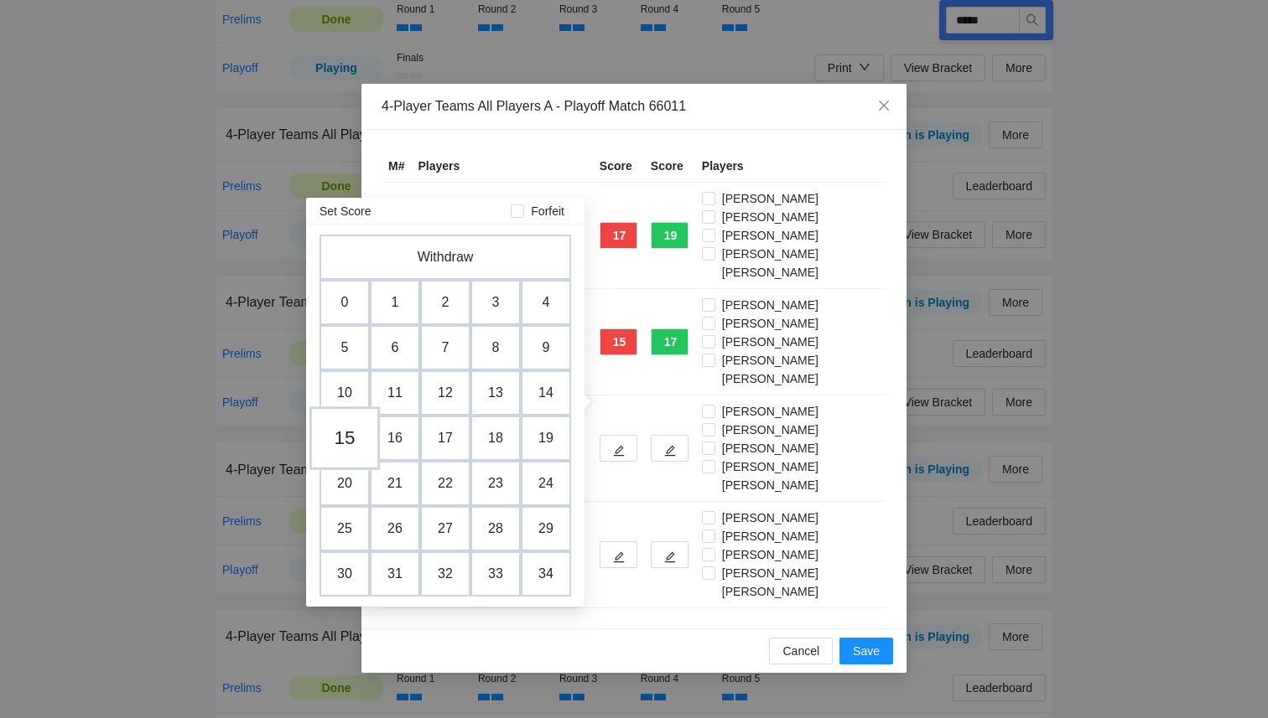
click at [337, 435] on td "15" at bounding box center [344, 439] width 70 height 64
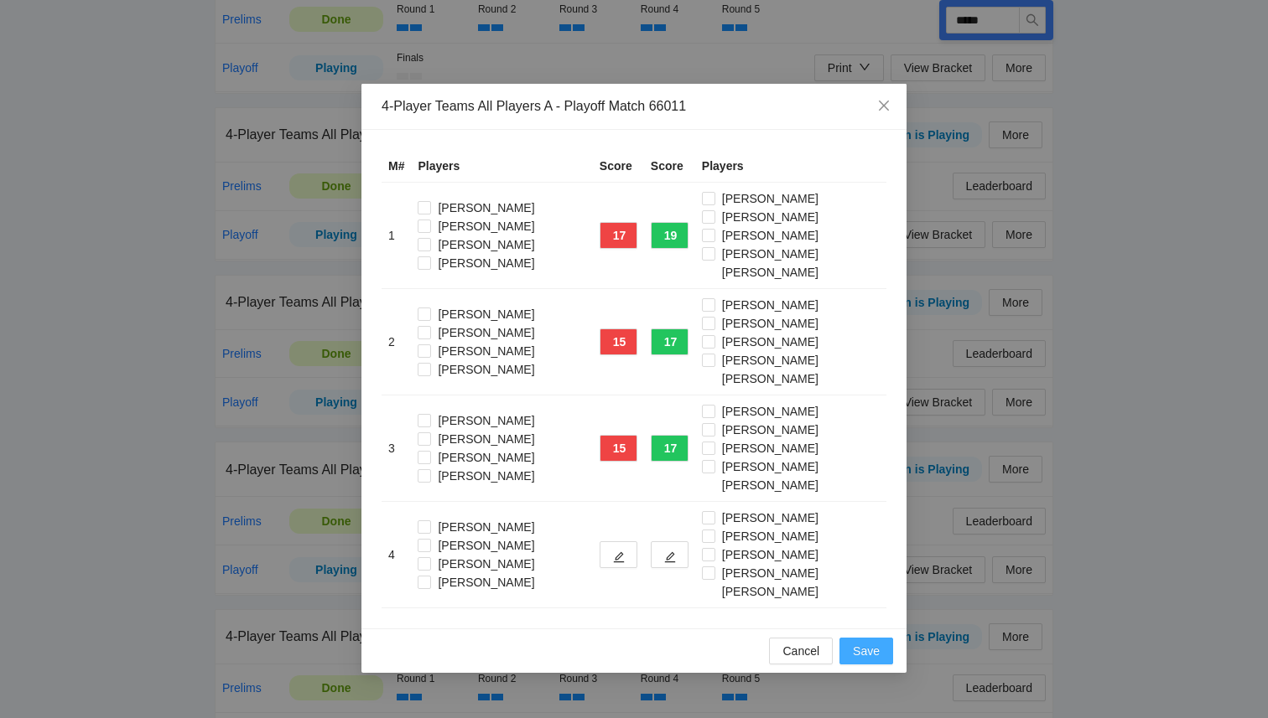
drag, startPoint x: 875, startPoint y: 580, endPoint x: 687, endPoint y: 245, distance: 384.3
click at [687, 245] on div "4-Player Teams All Players A - Playoff Match 66011 M# Players Score Score Playe…" at bounding box center [633, 378] width 545 height 589
click at [666, 230] on button "19" at bounding box center [670, 235] width 38 height 27
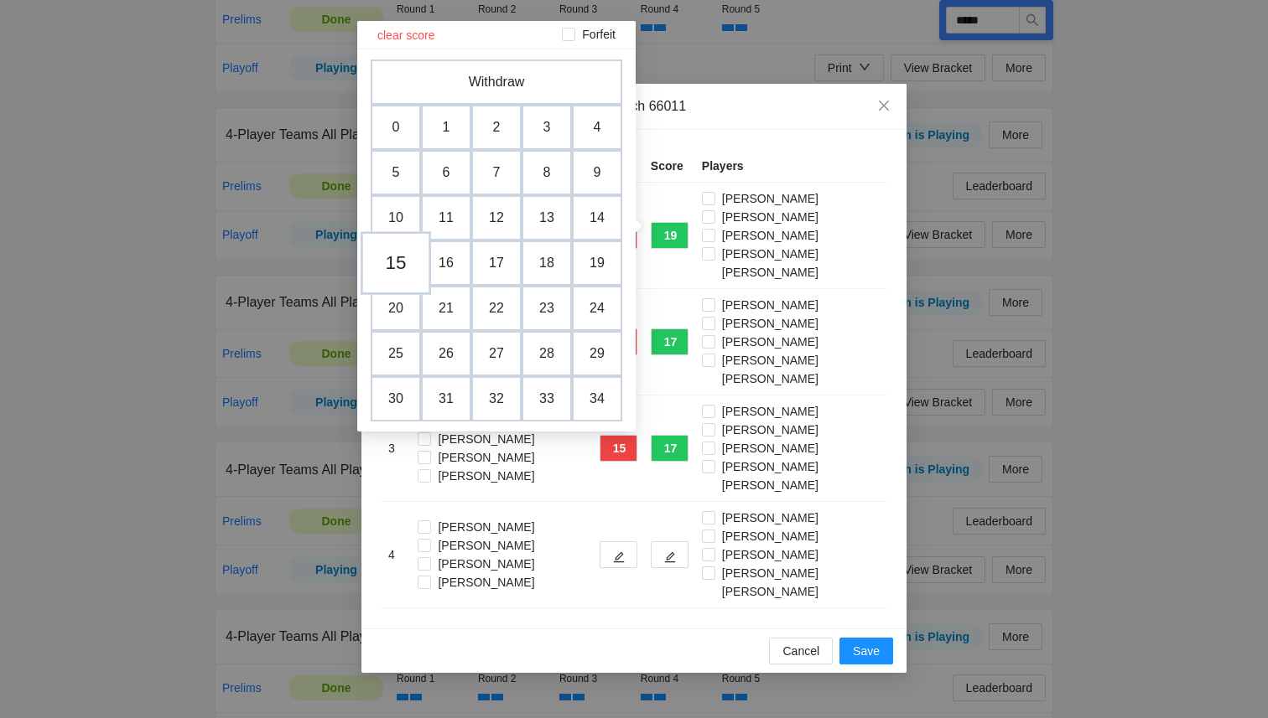
click at [386, 267] on td "15" at bounding box center [395, 263] width 70 height 64
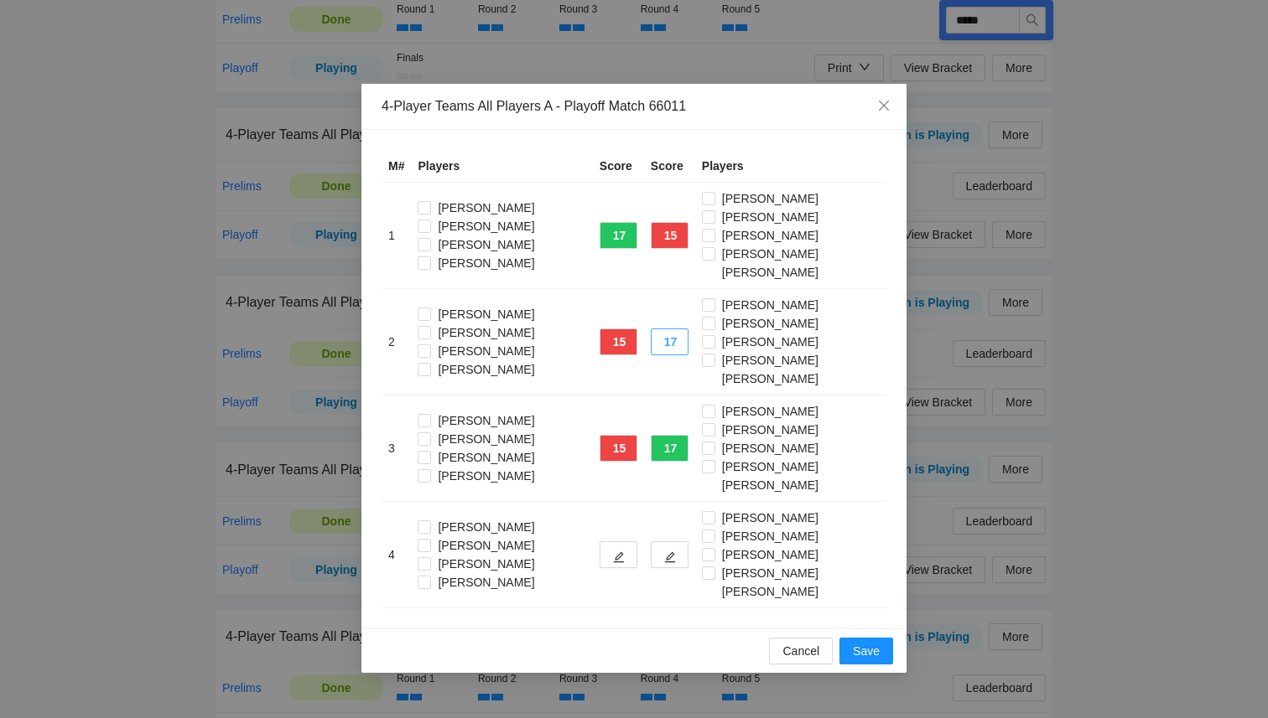
click at [680, 329] on button "17" at bounding box center [670, 342] width 38 height 27
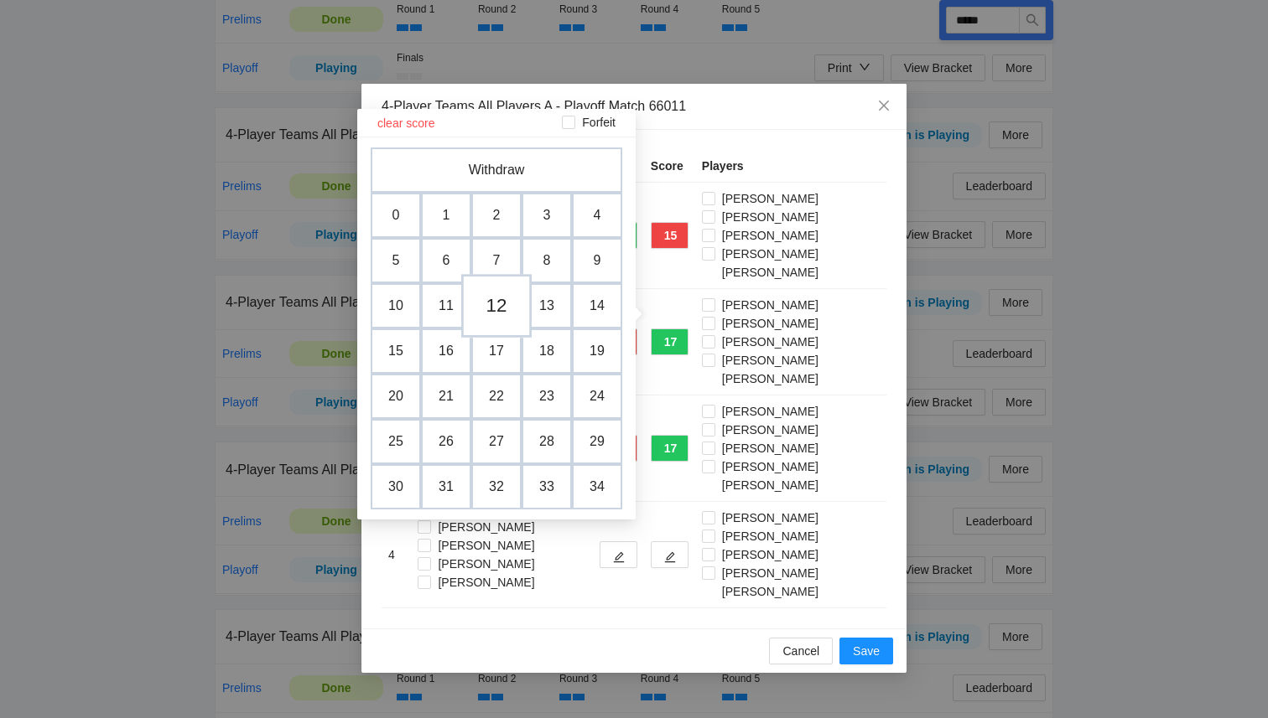
click at [495, 315] on td "12" at bounding box center [496, 306] width 70 height 64
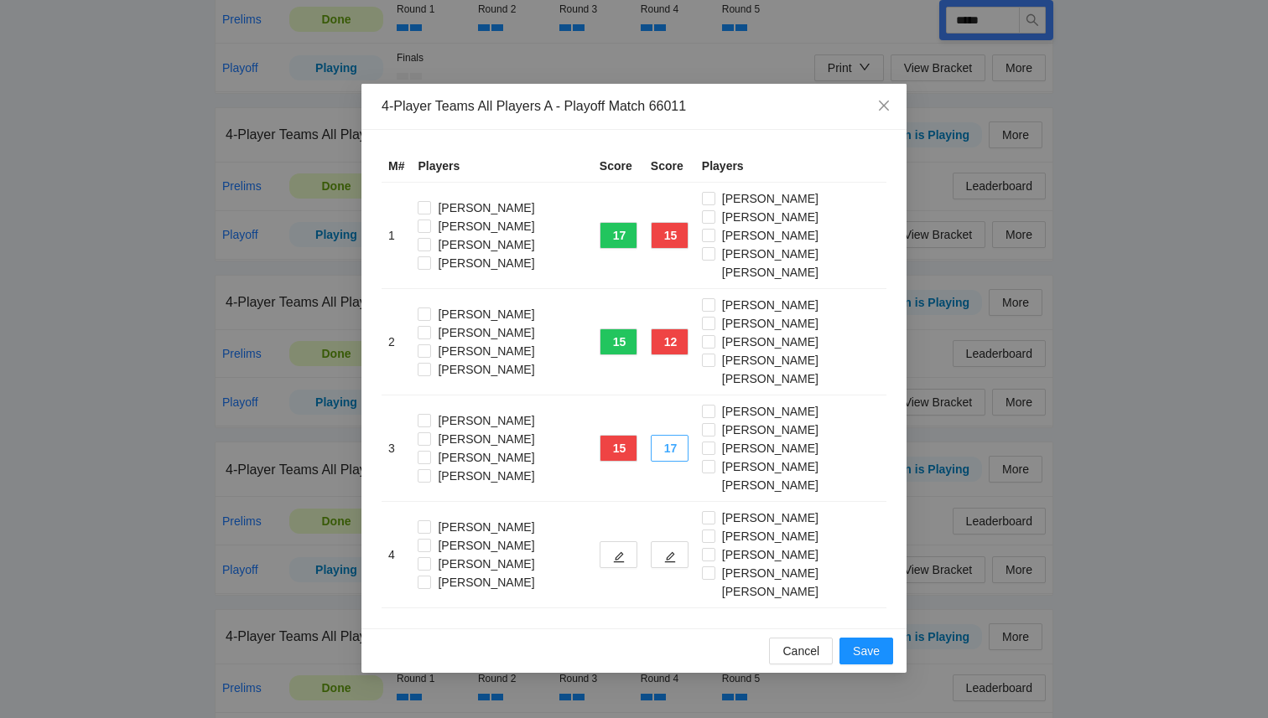
click at [669, 435] on button "17" at bounding box center [670, 448] width 38 height 27
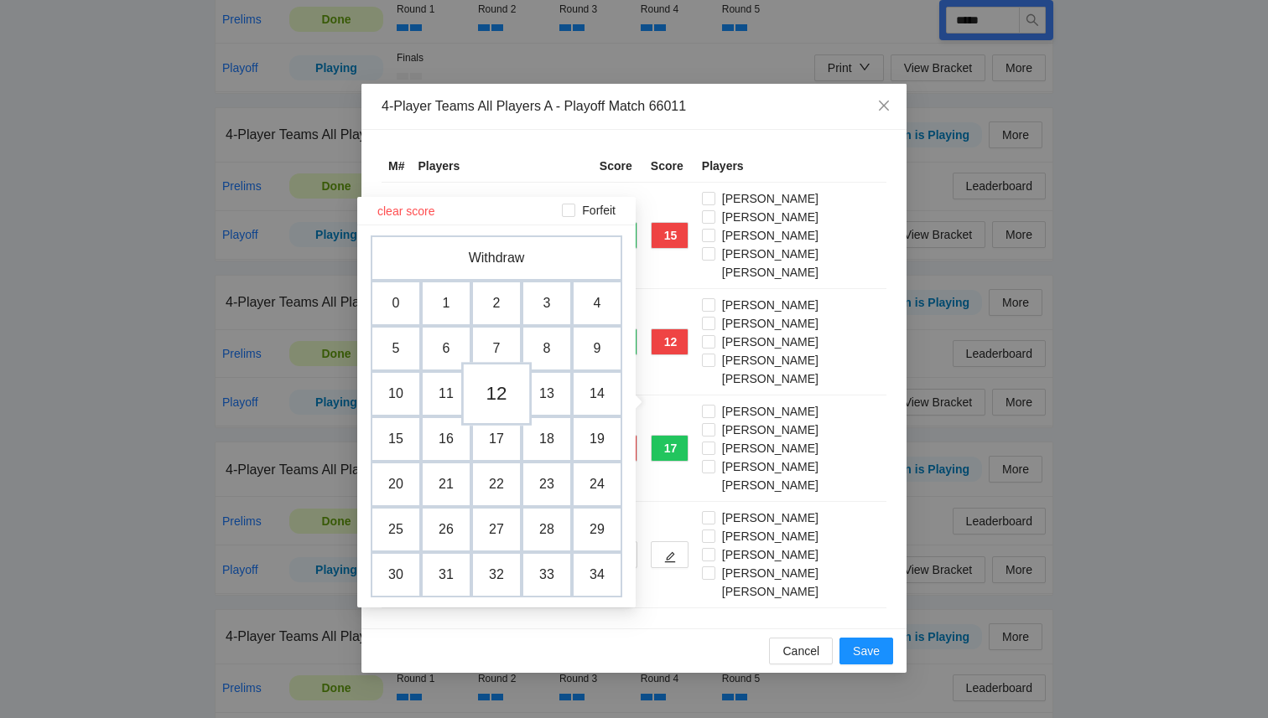
click at [495, 397] on td "12" at bounding box center [496, 394] width 70 height 64
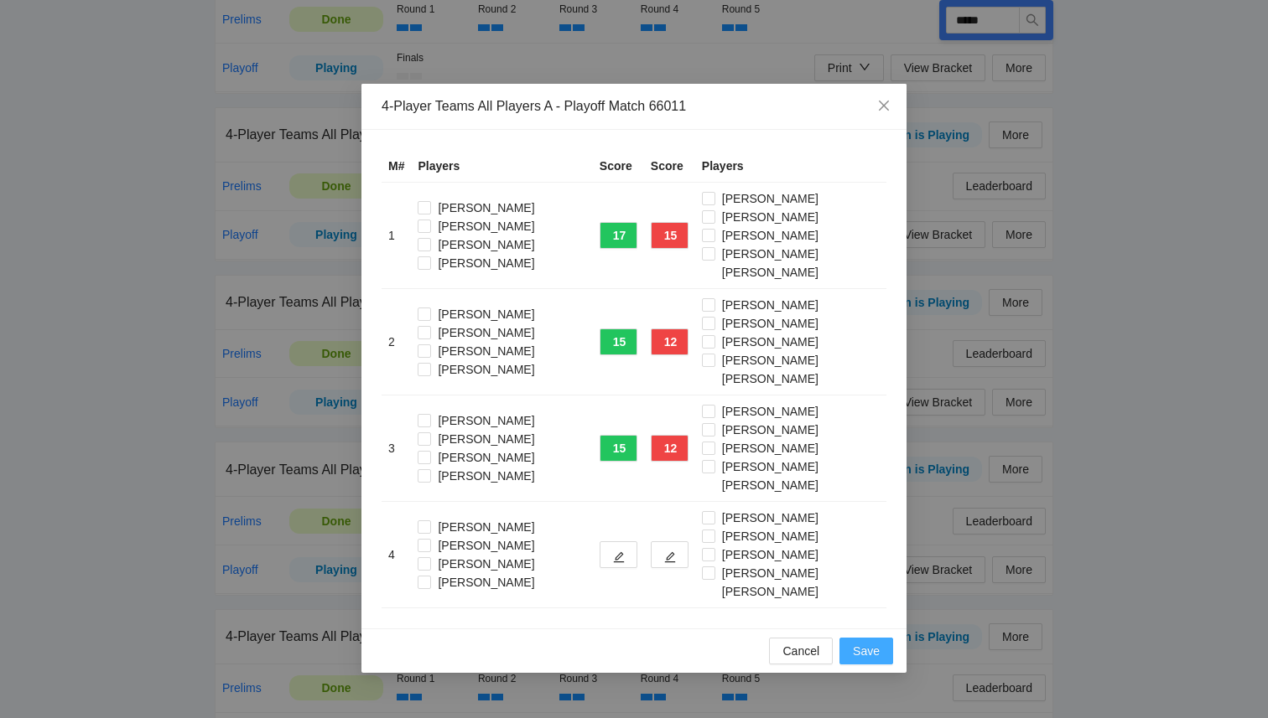
click at [869, 642] on span "Save" at bounding box center [866, 651] width 27 height 18
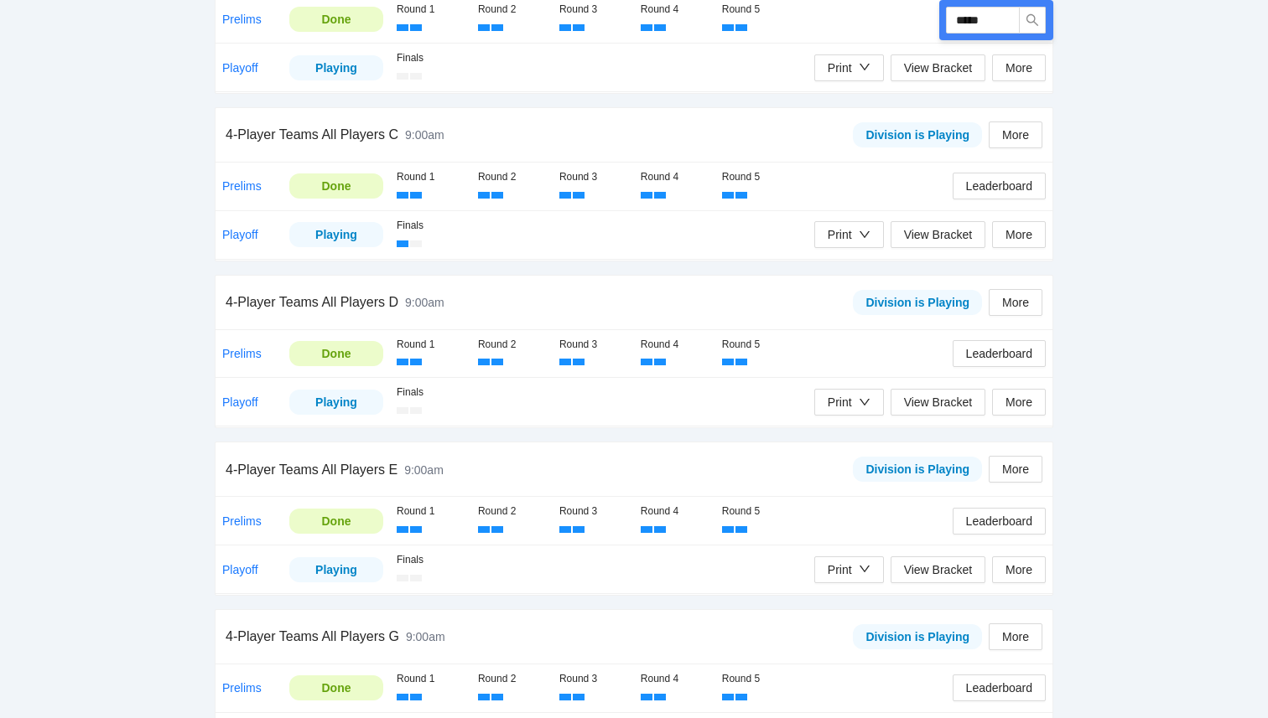
click at [1200, 525] on div "pb rally Courtney Loughridge NJP Joola Celebration by National Junior Picklebal…" at bounding box center [634, 462] width 1268 height 2041
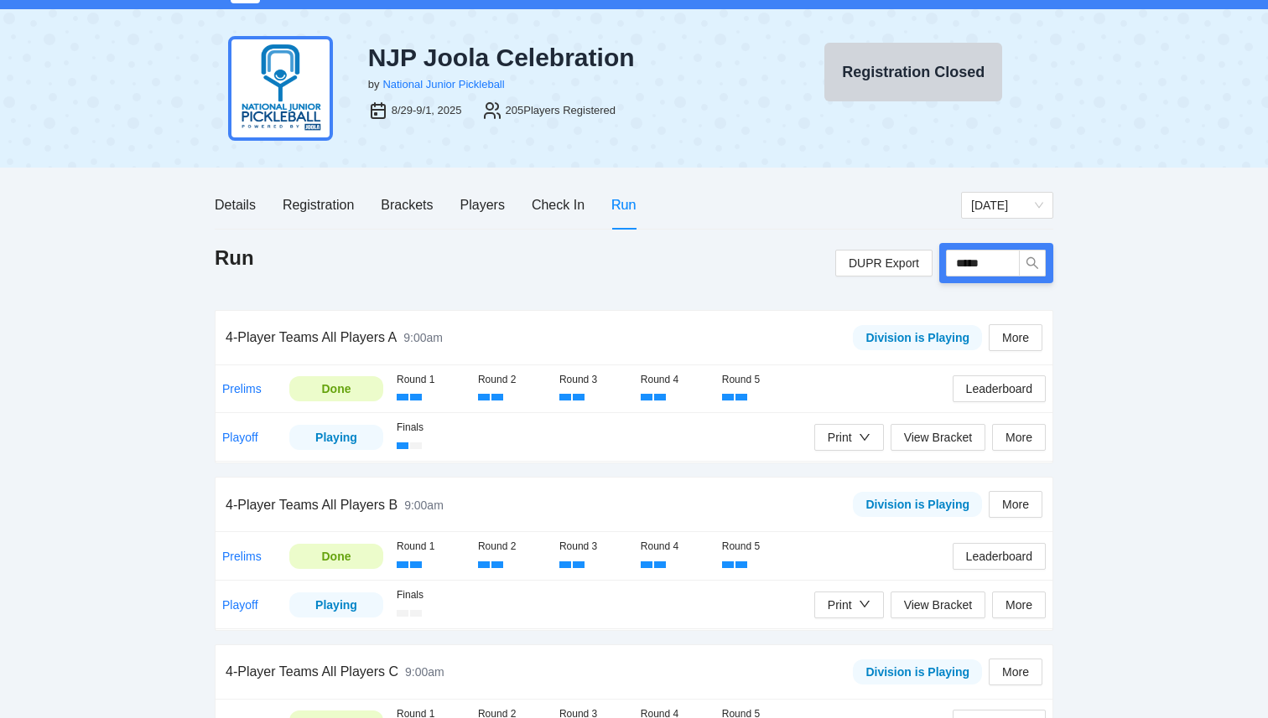
scroll to position [18, 0]
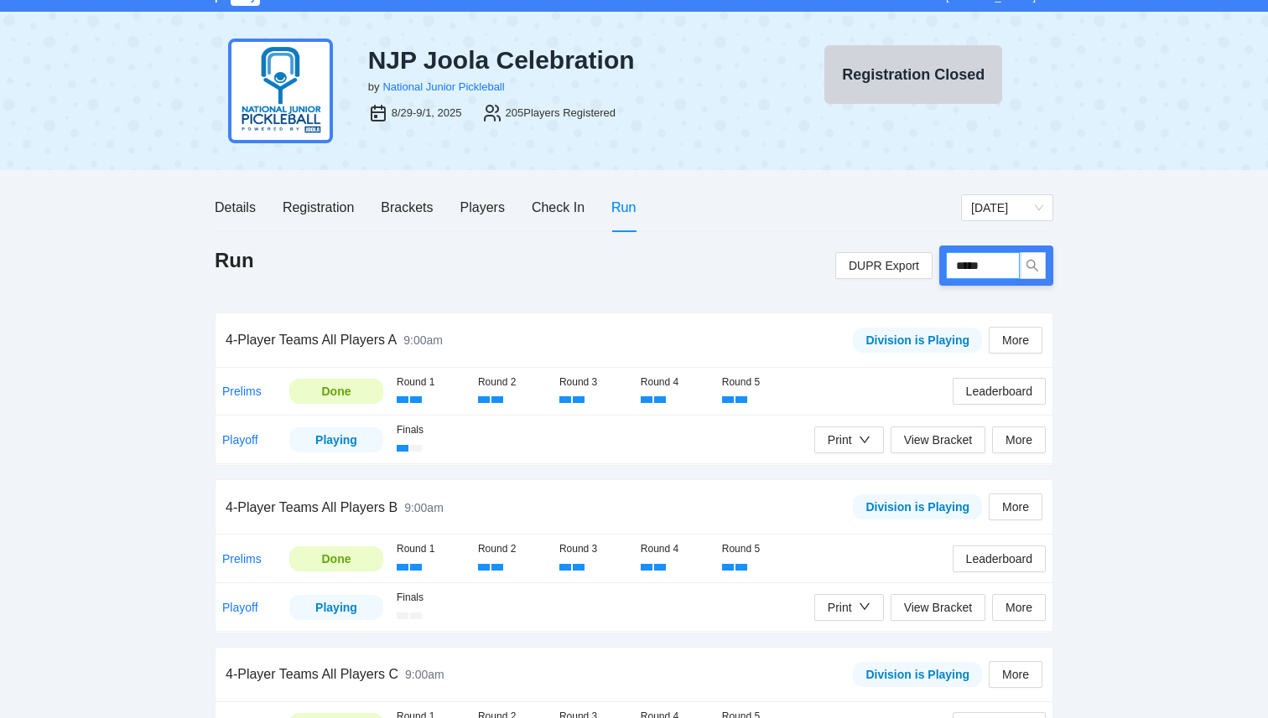
drag, startPoint x: 999, startPoint y: 274, endPoint x: 808, endPoint y: 246, distance: 193.3
click at [808, 246] on div "Run DUPR Export *****" at bounding box center [634, 266] width 838 height 40
type input "*****"
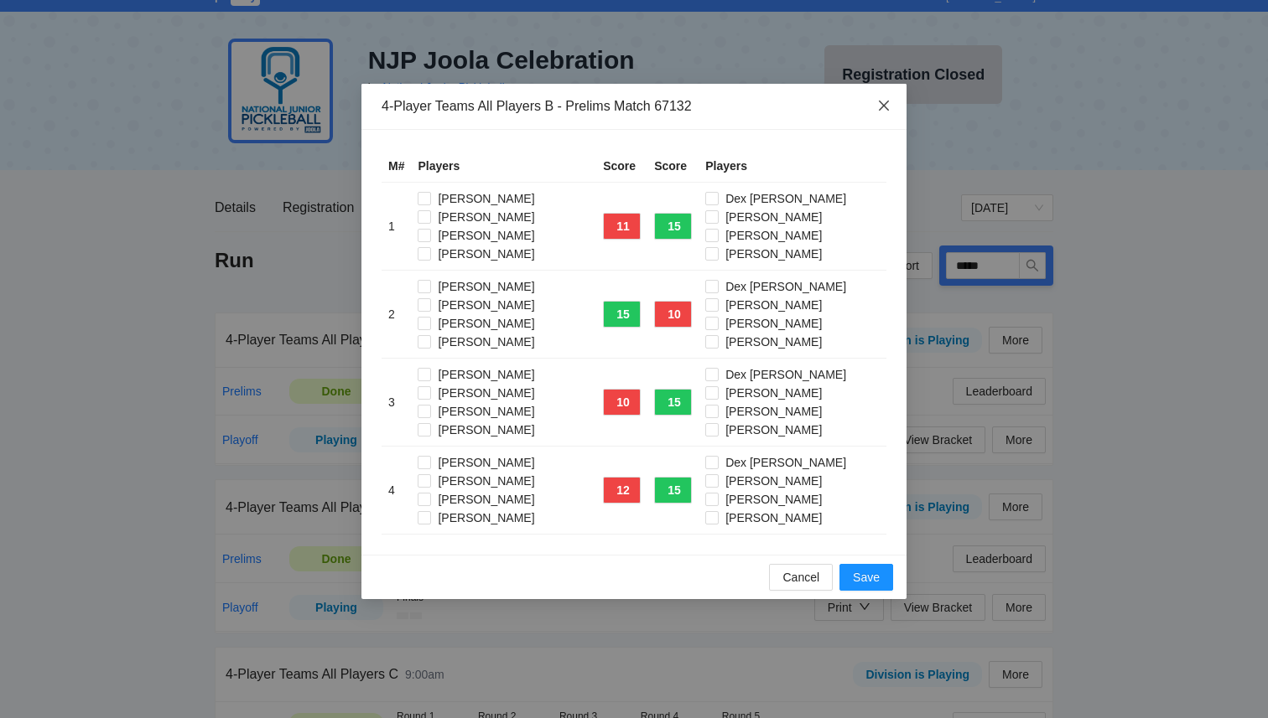
click at [883, 112] on icon "close" at bounding box center [883, 105] width 13 height 13
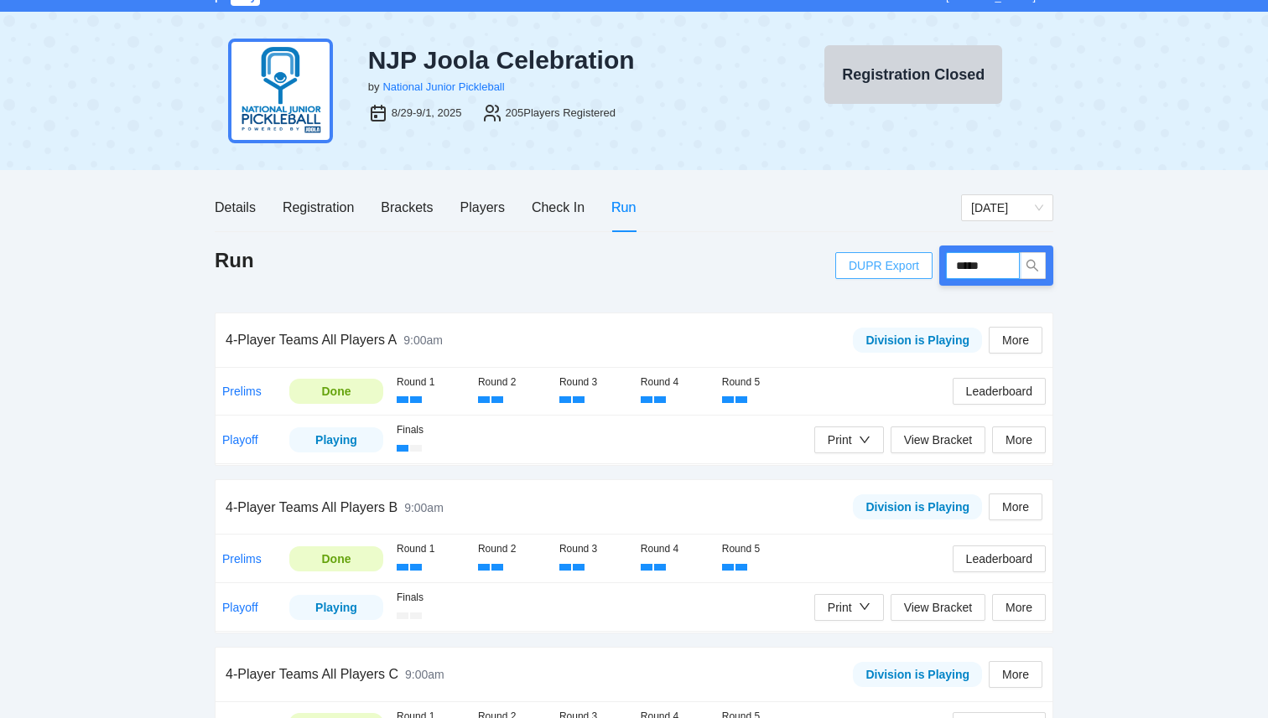
drag, startPoint x: 1000, startPoint y: 262, endPoint x: 874, endPoint y: 252, distance: 127.0
click at [874, 252] on div "DUPR Export *****" at bounding box center [944, 266] width 218 height 40
type input "*****"
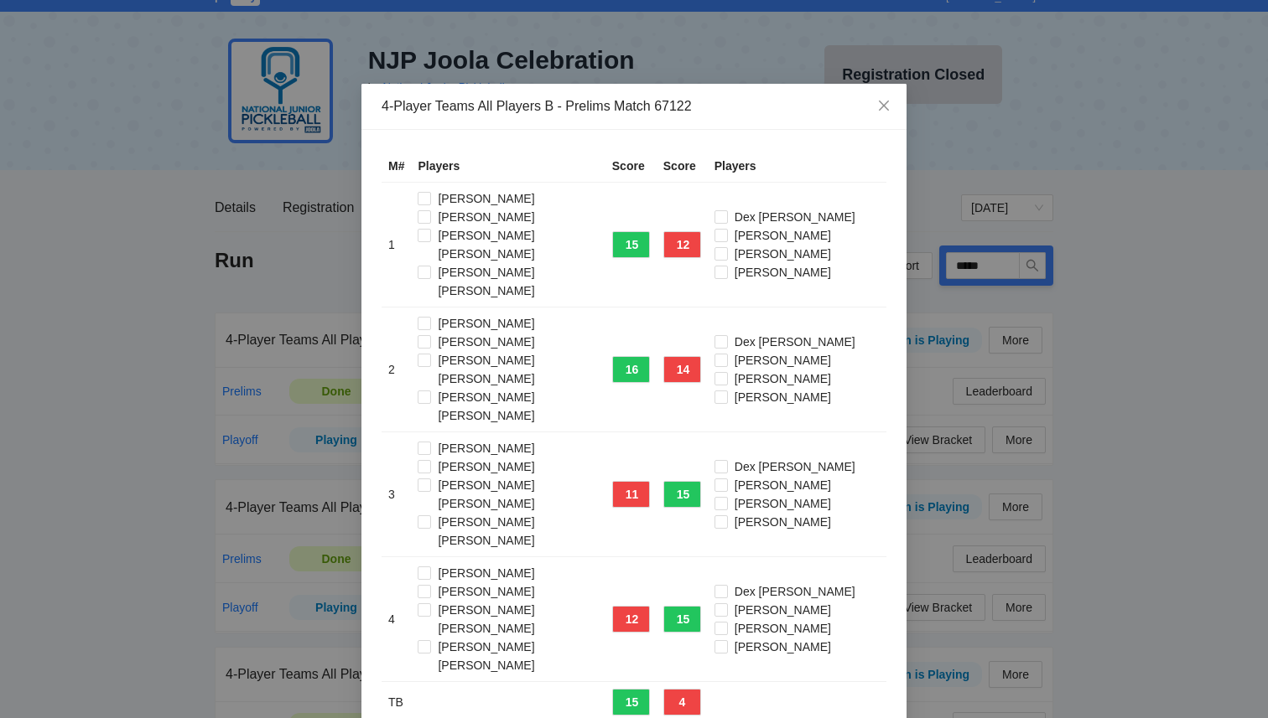
click at [618, 325] on td "16" at bounding box center [630, 370] width 51 height 125
click at [630, 356] on button "16" at bounding box center [631, 369] width 38 height 27
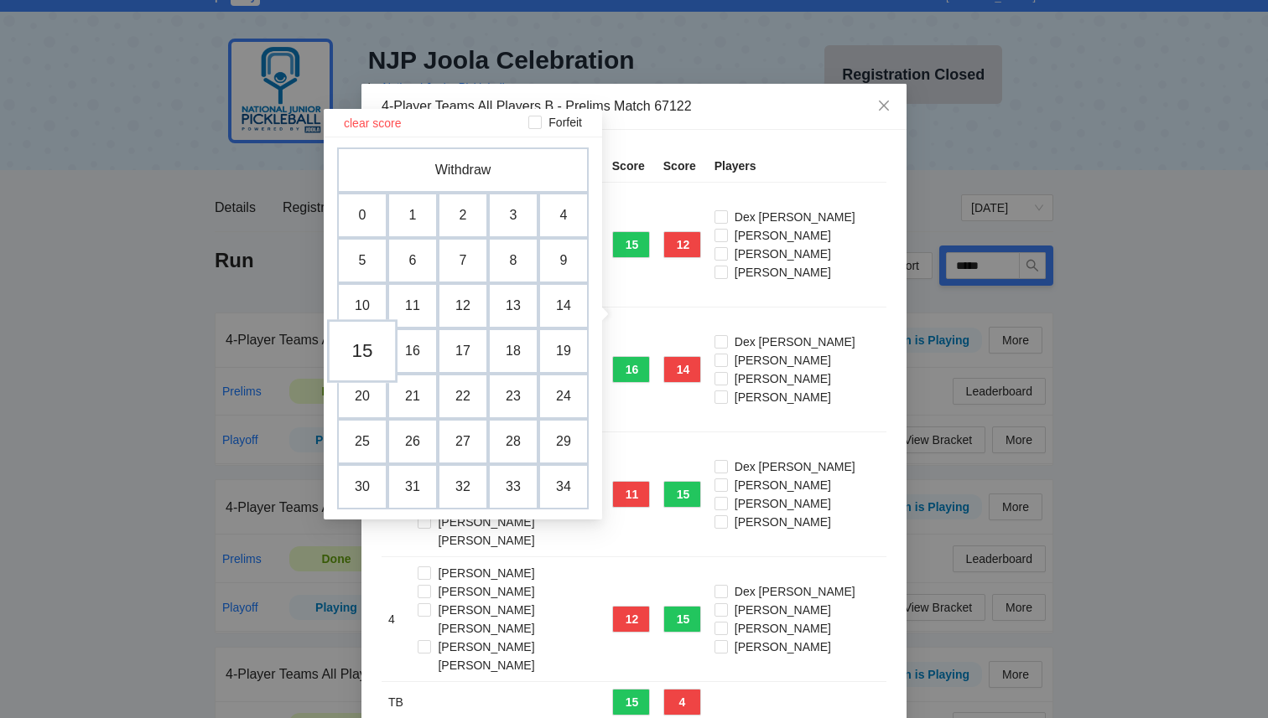
click at [363, 359] on td "15" at bounding box center [362, 351] width 70 height 64
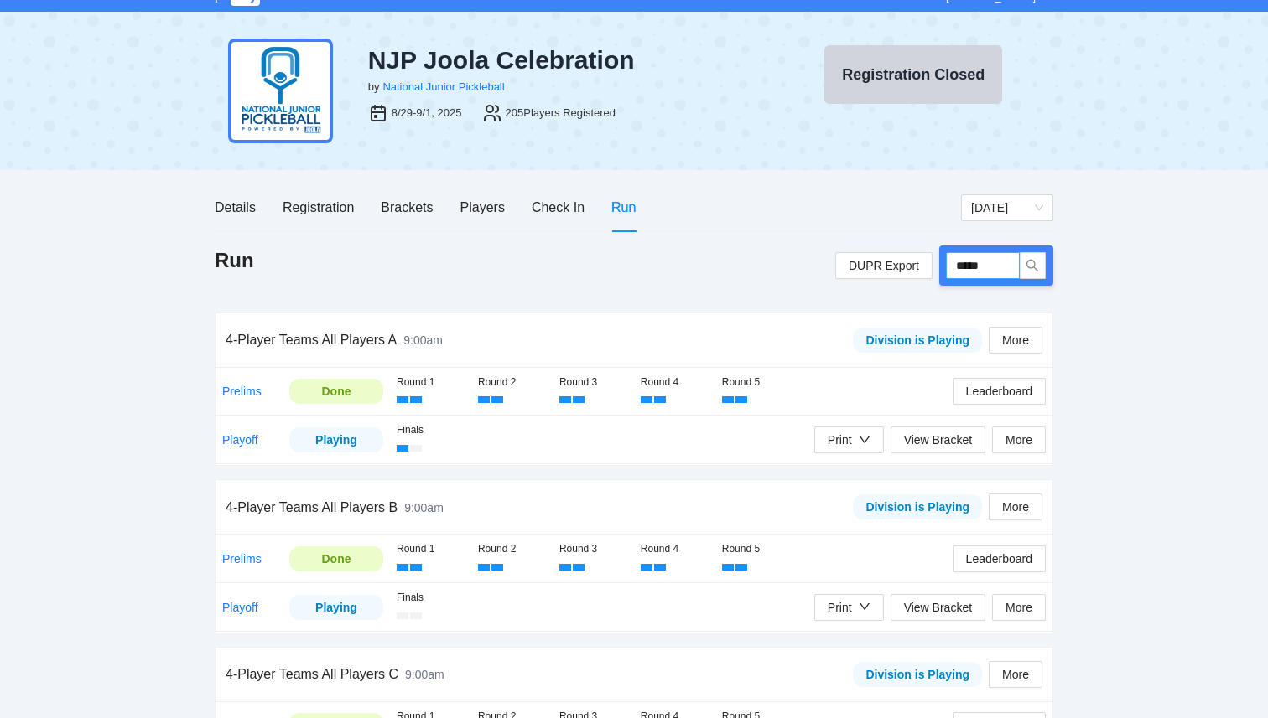
click at [1003, 262] on input "*****" at bounding box center [983, 265] width 74 height 27
type input "*****"
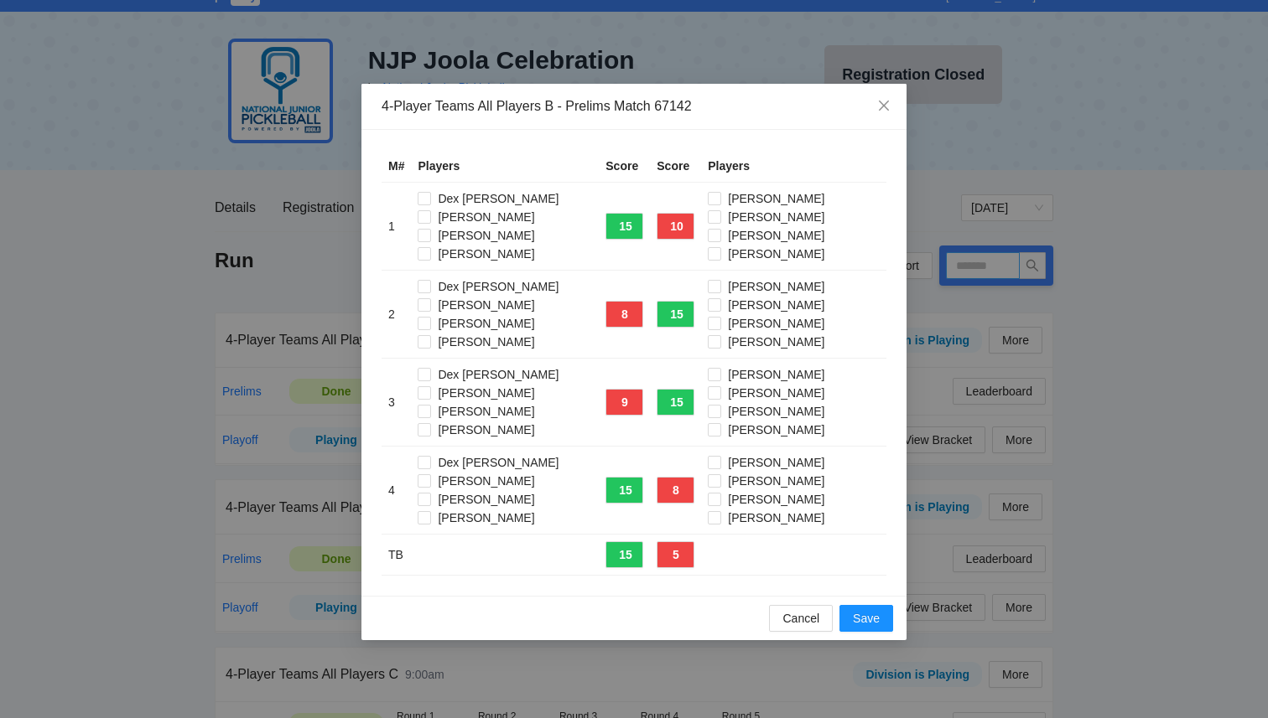
type input "*****"
click at [861, 620] on span "Save" at bounding box center [866, 618] width 27 height 18
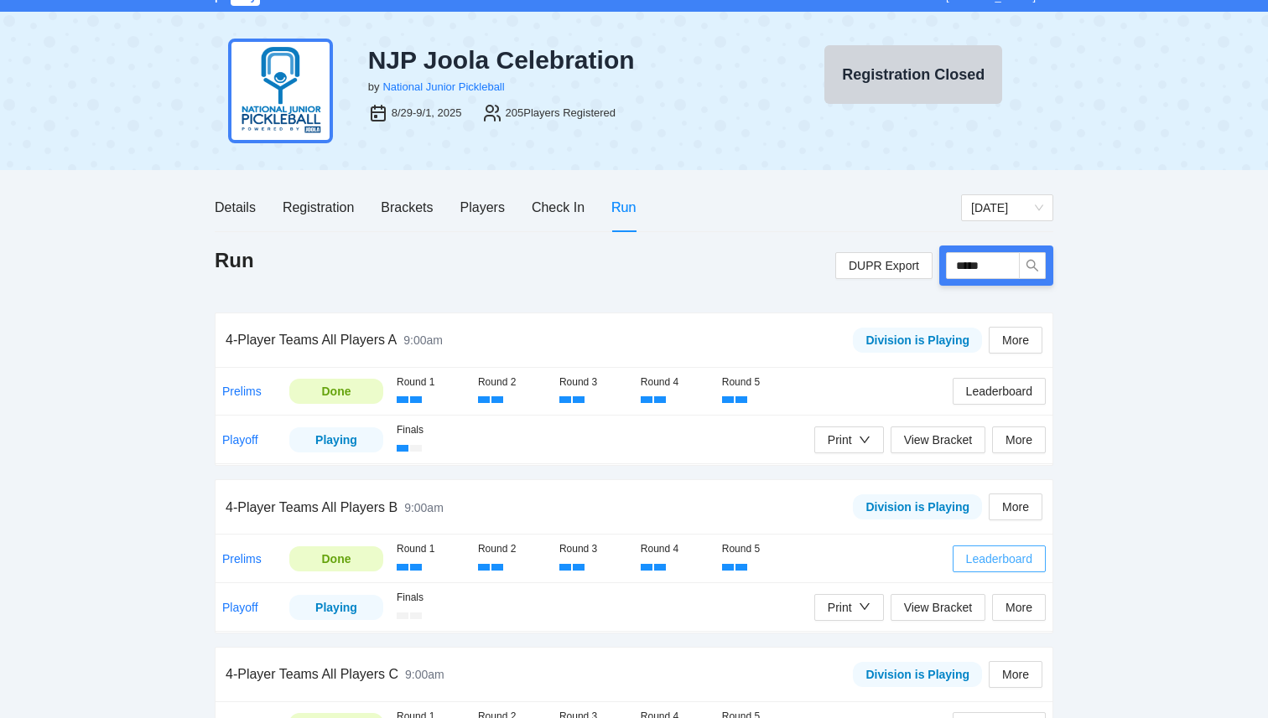
click at [1003, 557] on span "Leaderboard" at bounding box center [999, 559] width 66 height 18
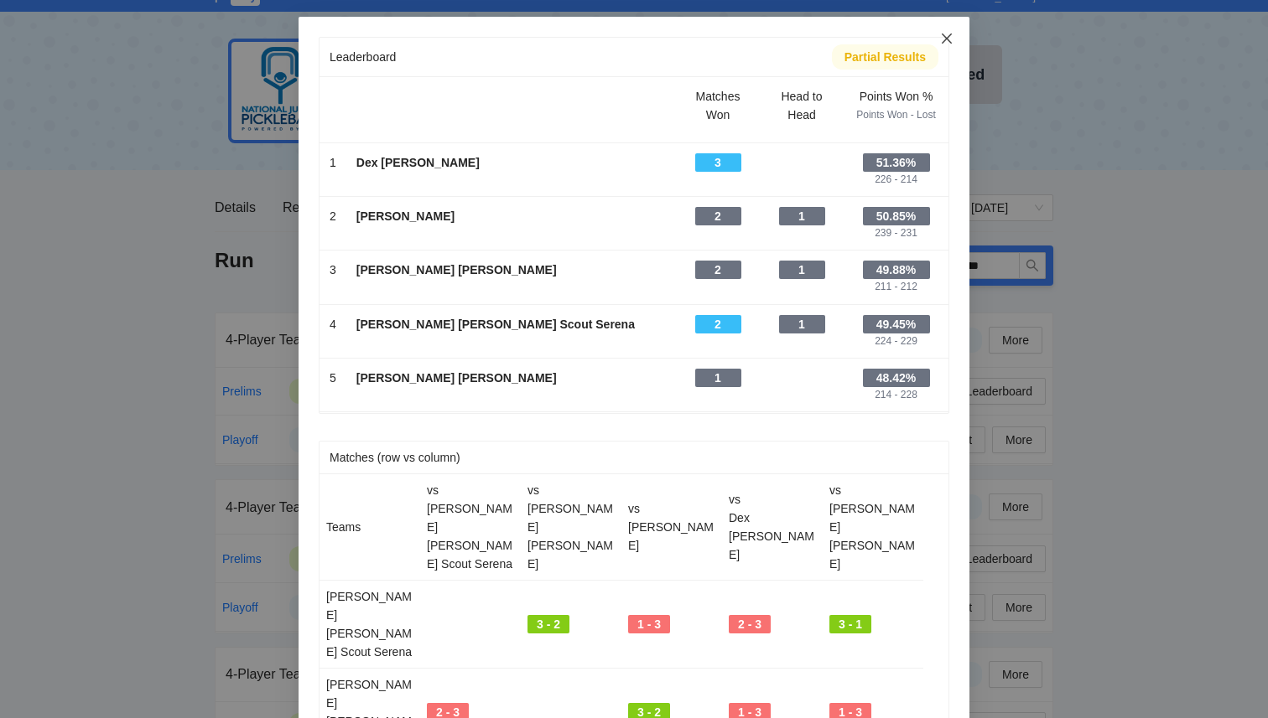
click at [948, 39] on icon "close" at bounding box center [946, 38] width 13 height 13
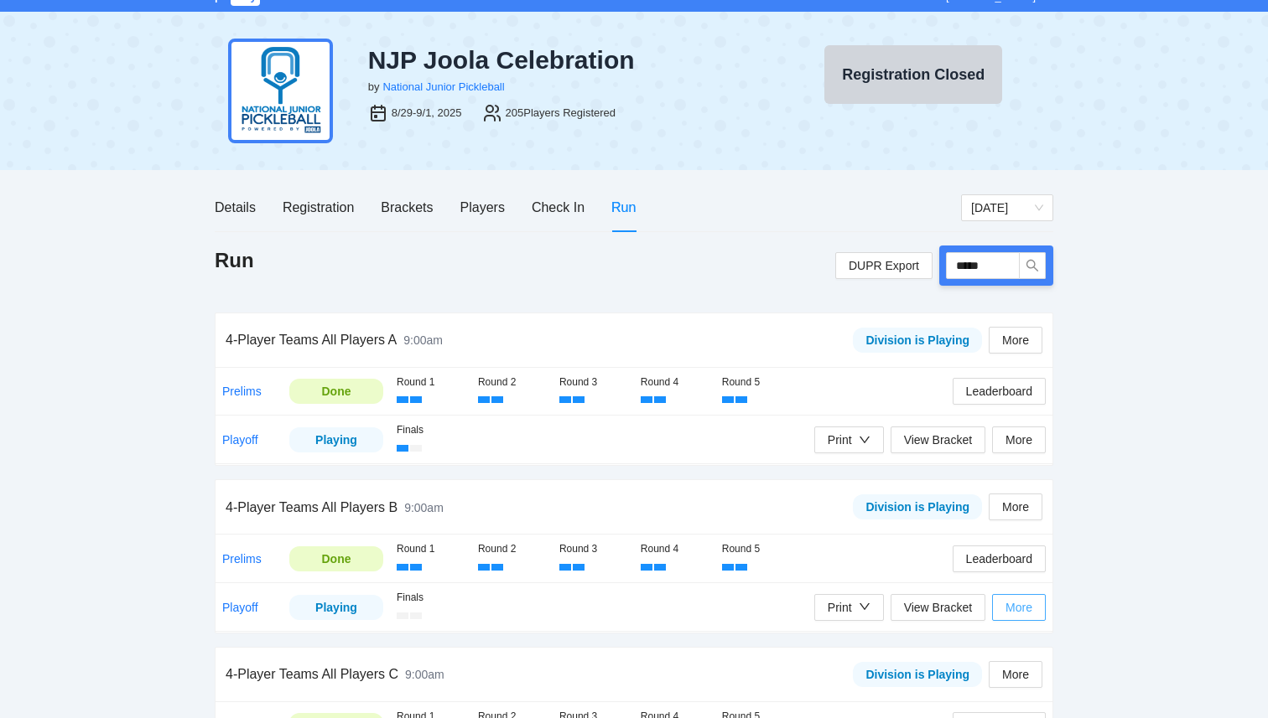
click at [1023, 606] on span "More" at bounding box center [1018, 608] width 27 height 18
click at [1031, 638] on span "Reset Playoff Round" at bounding box center [1054, 640] width 107 height 18
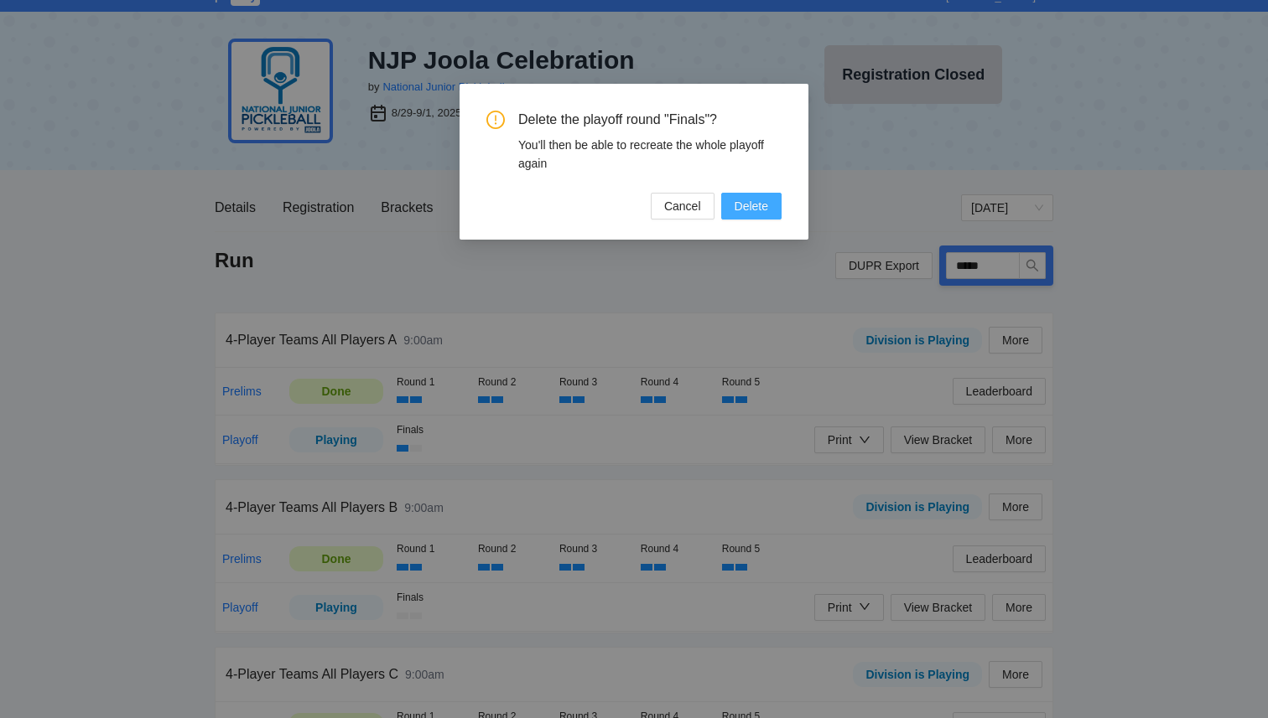
click at [744, 207] on span "Delete" at bounding box center [751, 206] width 34 height 18
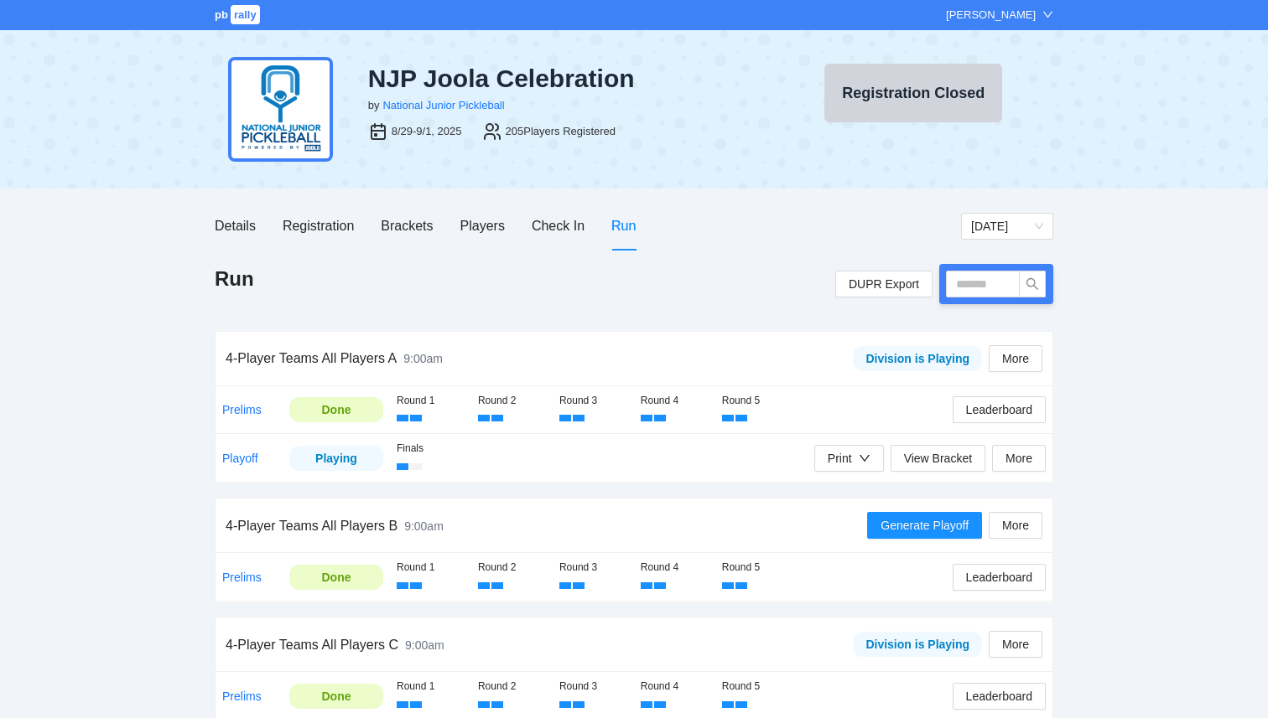
scroll to position [11, 0]
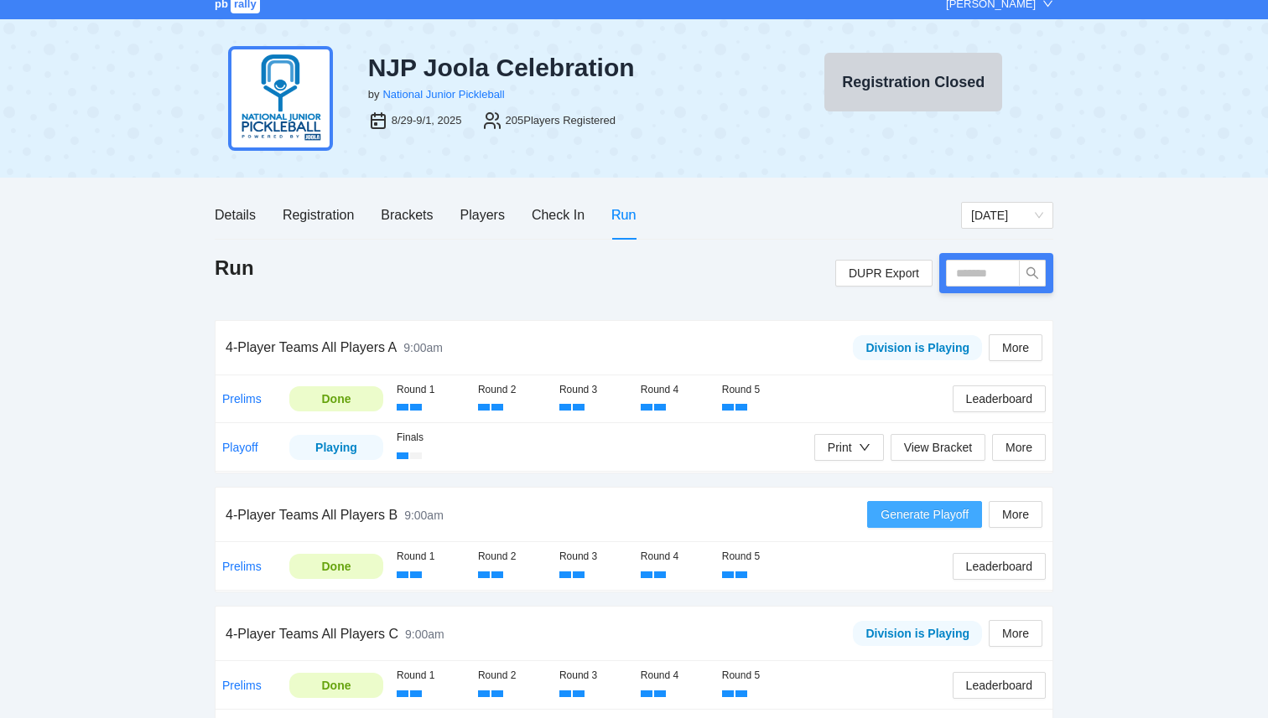
click at [923, 506] on span "Generate Playoff" at bounding box center [924, 515] width 88 height 18
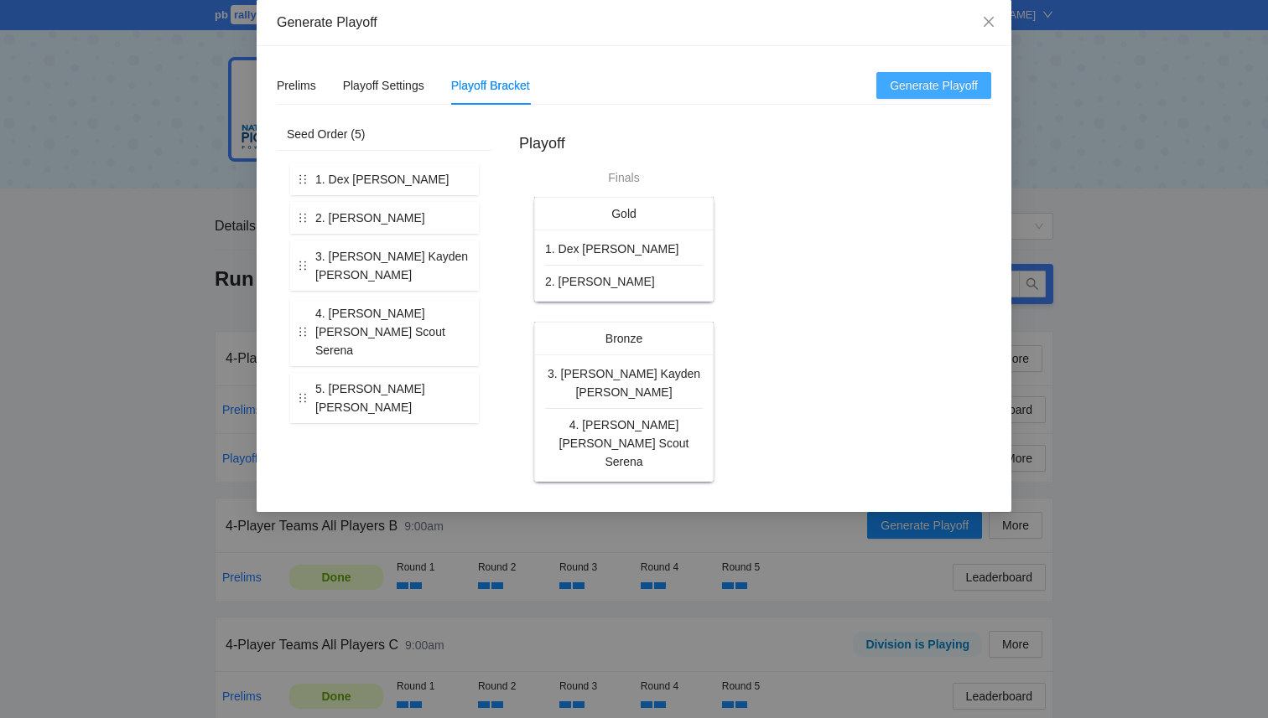
click at [920, 90] on span "Generate Playoff" at bounding box center [933, 85] width 88 height 18
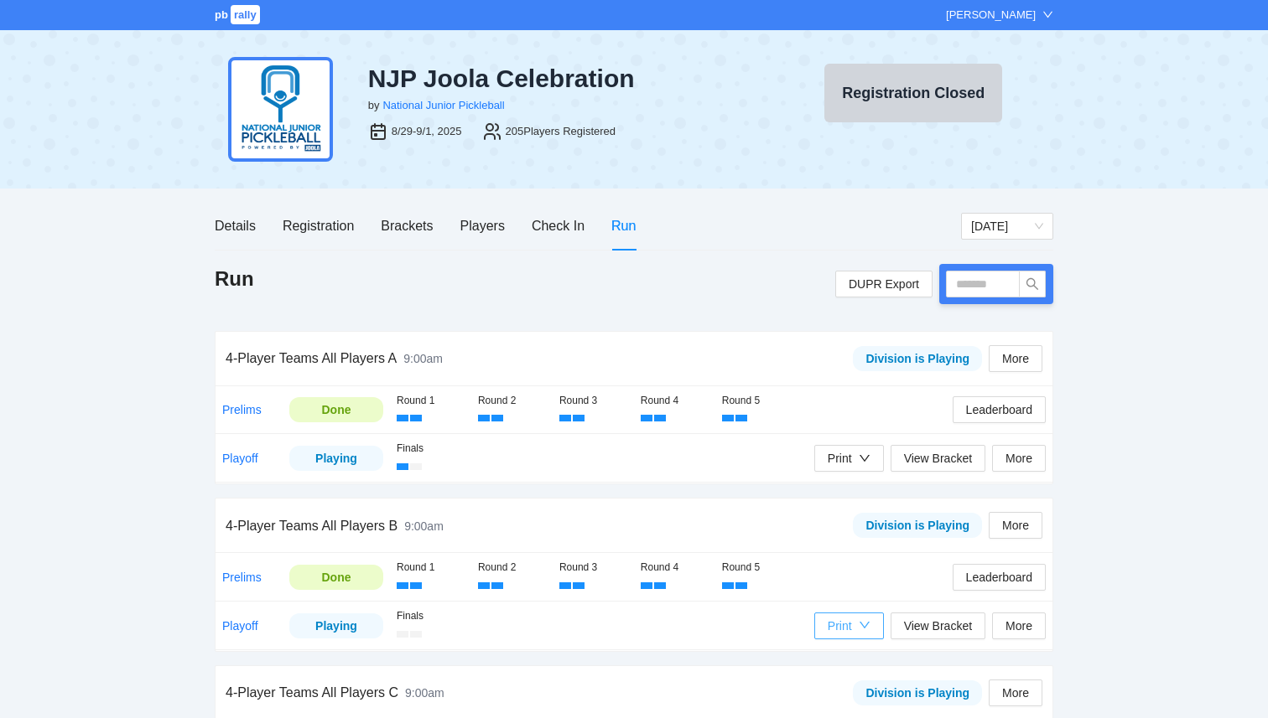
click at [850, 630] on div "Print" at bounding box center [839, 626] width 24 height 18
click at [858, 573] on div "Round 1 Round 2 Round 3 Round 4 Round 5" at bounding box center [675, 577] width 556 height 34
click at [1002, 282] on input "text" at bounding box center [983, 284] width 74 height 27
click at [999, 574] on span "Leaderboard" at bounding box center [999, 577] width 66 height 18
